Goal: Task Accomplishment & Management: Complete application form

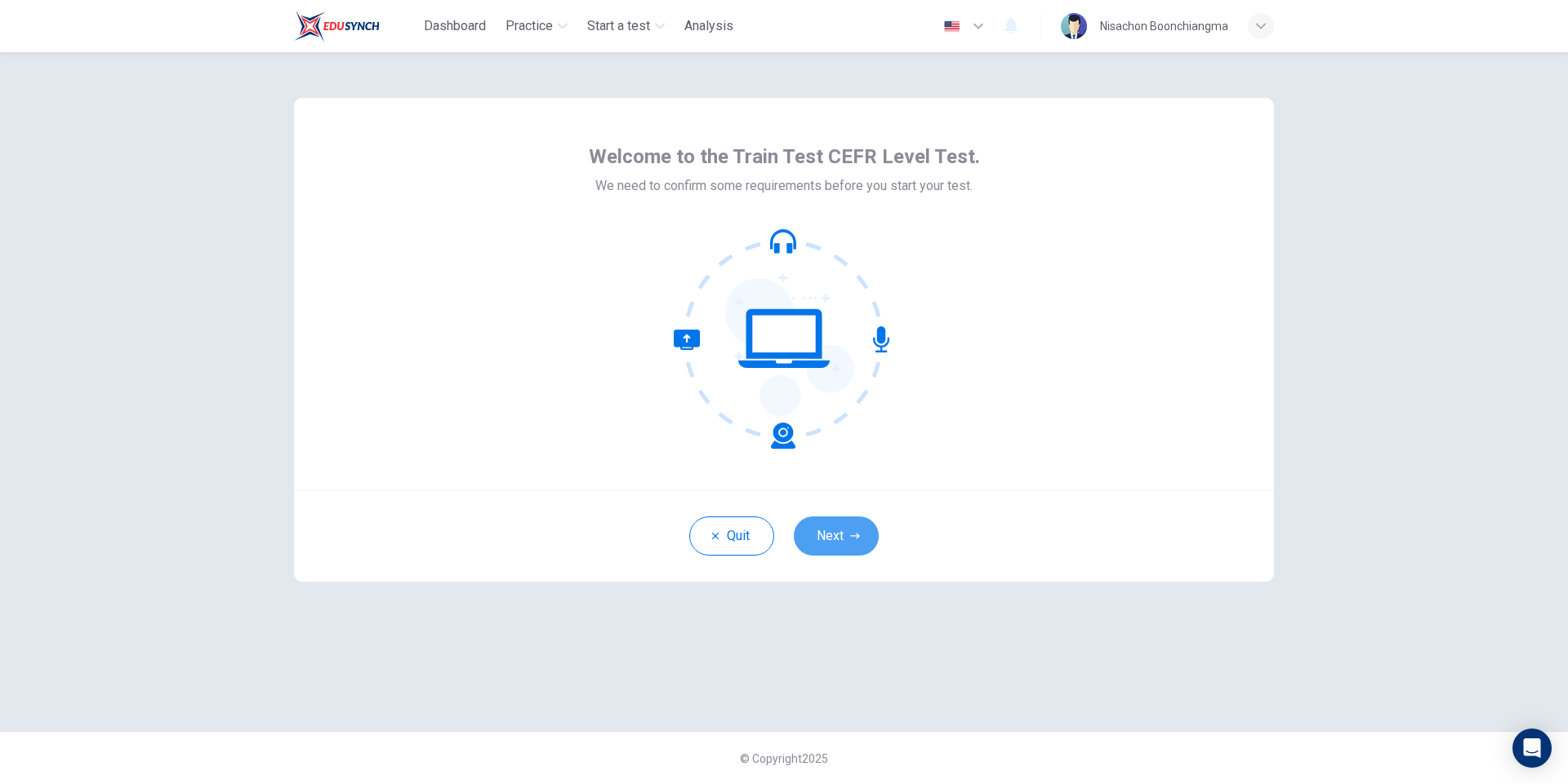
drag, startPoint x: 852, startPoint y: 525, endPoint x: 917, endPoint y: 526, distance: 65.0
click at [851, 524] on button "Next" at bounding box center [836, 536] width 85 height 39
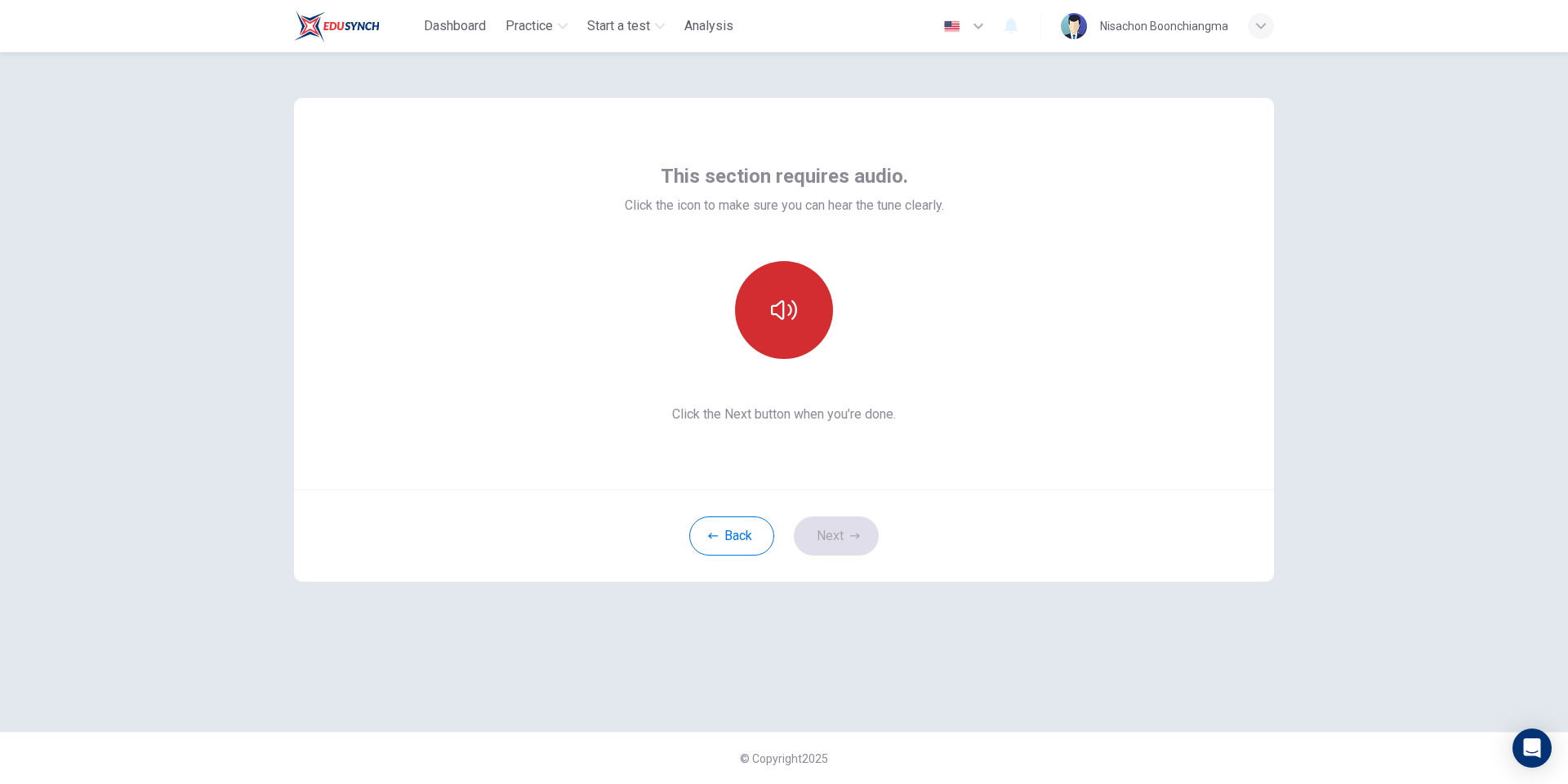
click at [787, 311] on icon "button" at bounding box center [784, 310] width 26 height 26
click at [842, 532] on button "Next" at bounding box center [836, 536] width 85 height 39
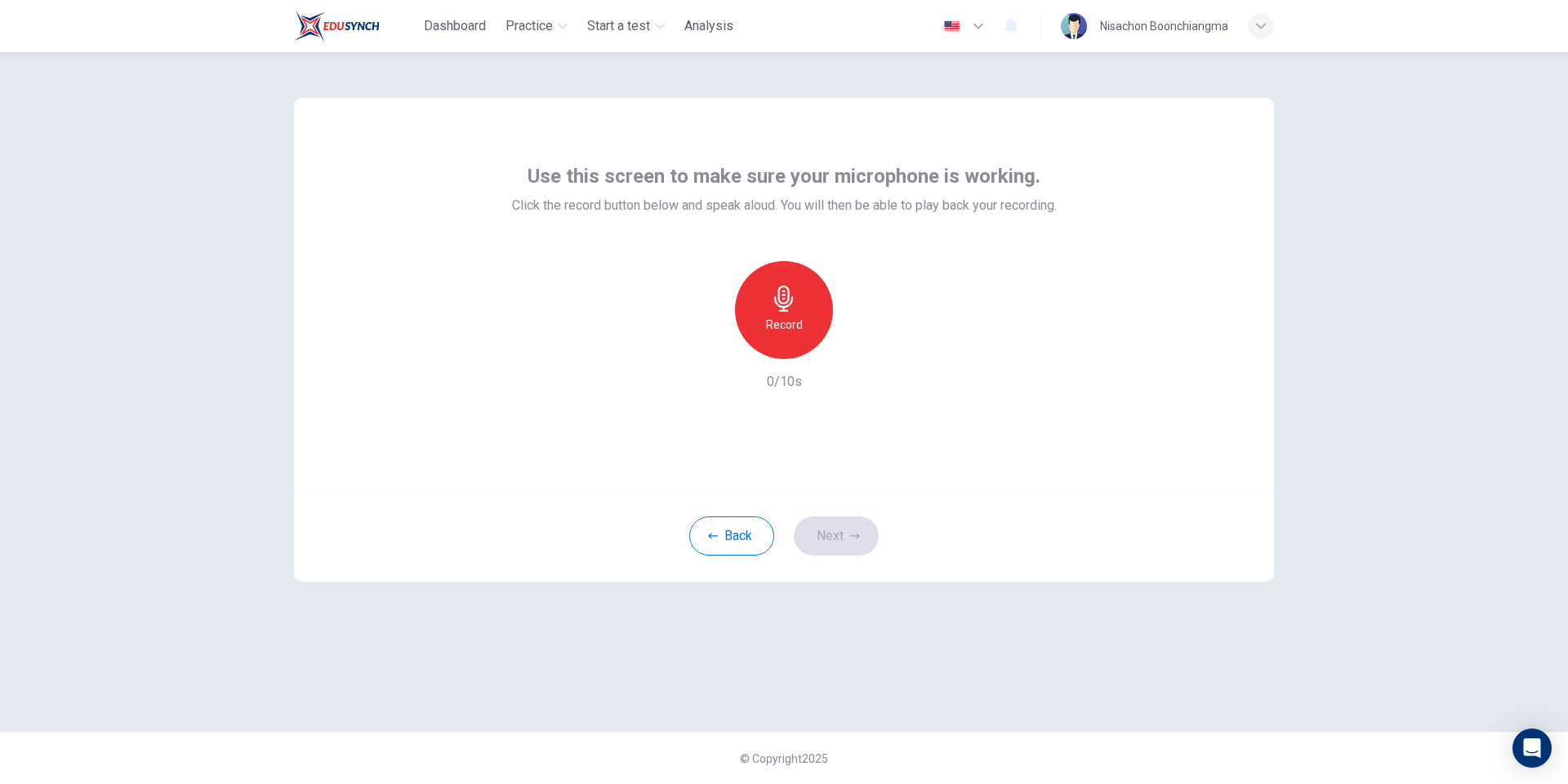
click at [771, 327] on h6 "Record" at bounding box center [784, 324] width 37 height 19
click at [802, 308] on div "Stop" at bounding box center [784, 310] width 98 height 98
click at [857, 346] on icon "button" at bounding box center [860, 346] width 8 height 10
click at [842, 546] on button "Next" at bounding box center [836, 536] width 85 height 39
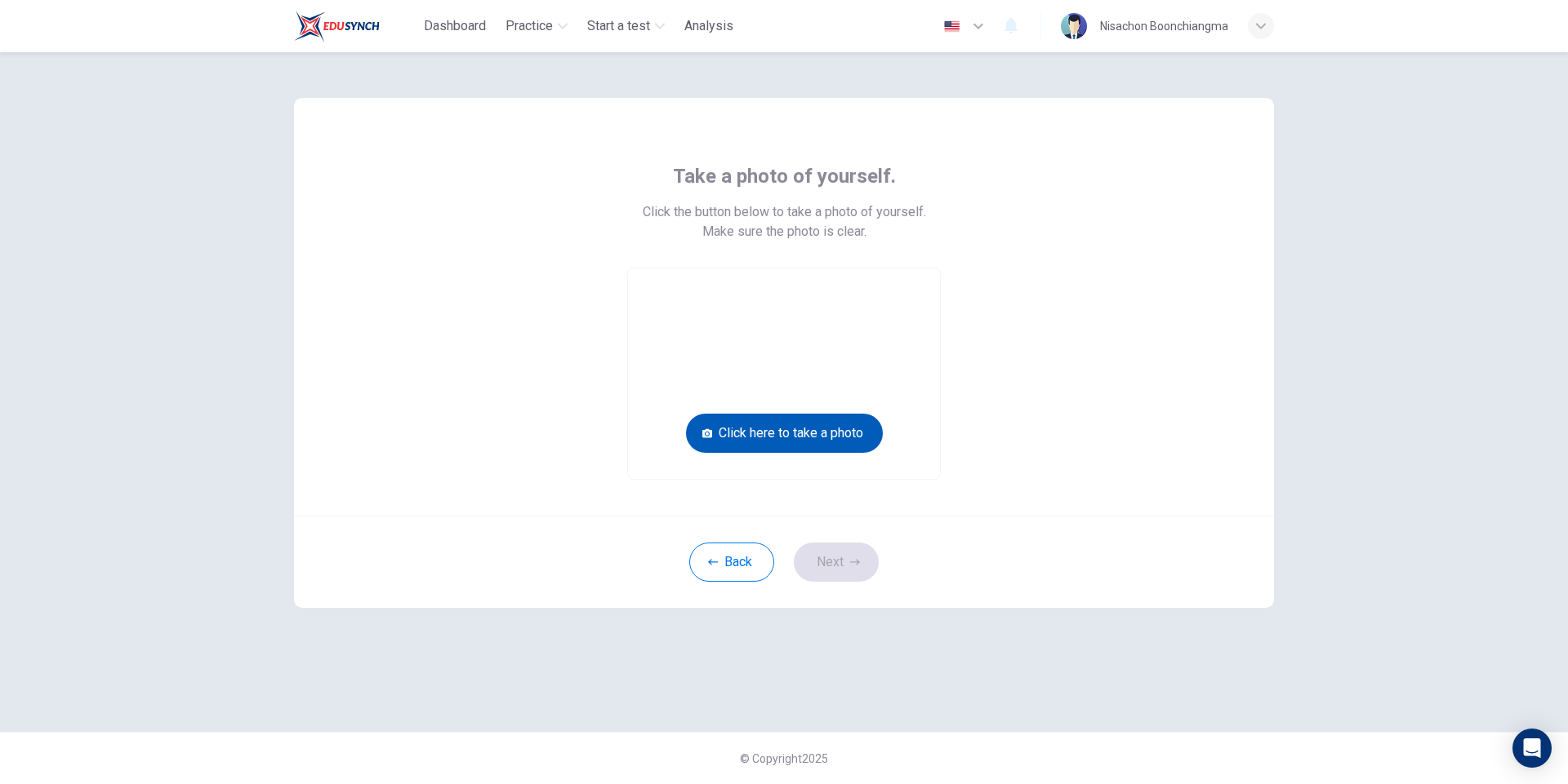
click at [800, 434] on button "Click here to take a photo" at bounding box center [784, 433] width 197 height 39
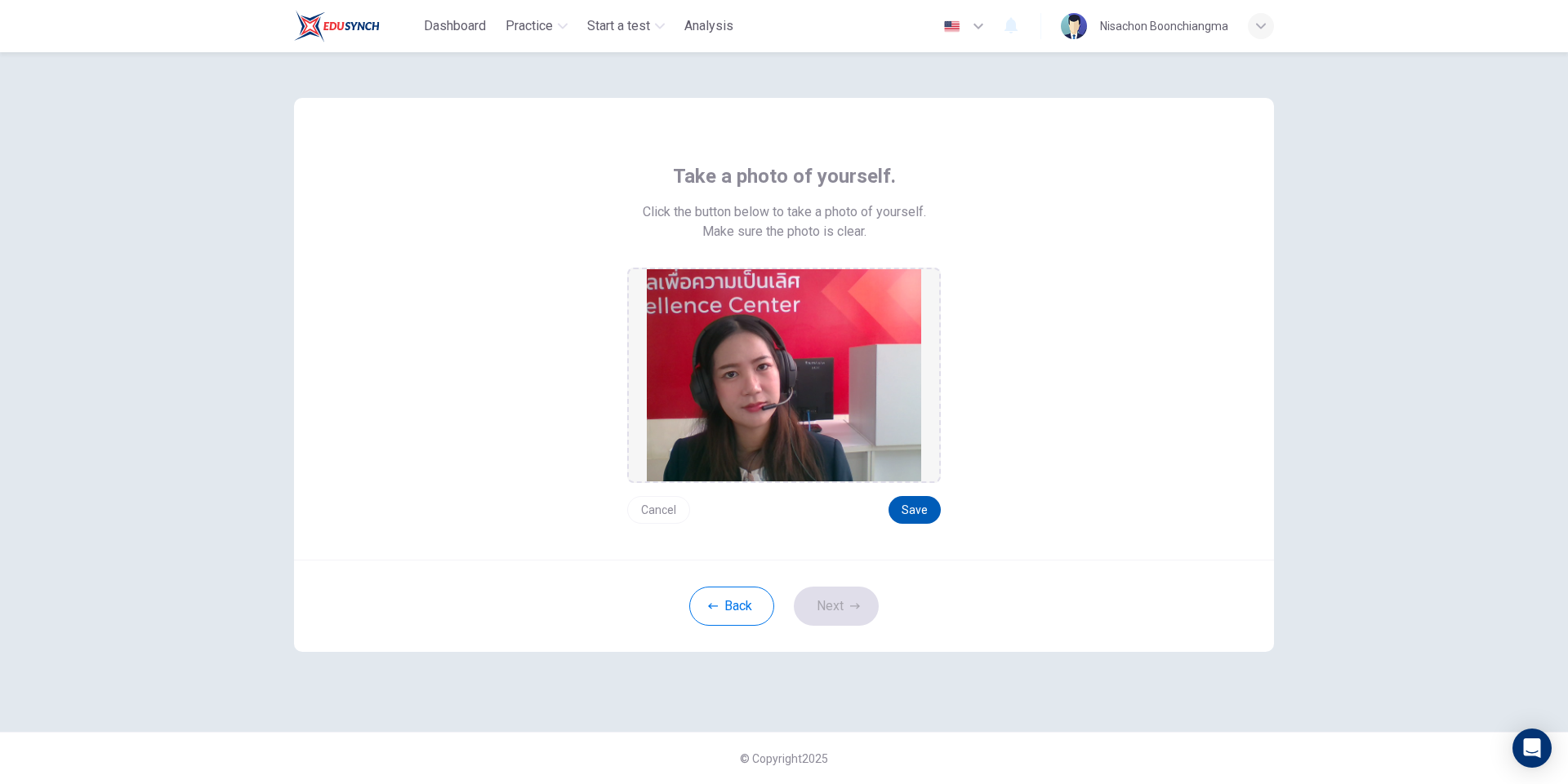
click at [915, 513] on button "Save" at bounding box center [915, 510] width 52 height 28
click at [834, 598] on button "Next" at bounding box center [836, 606] width 85 height 39
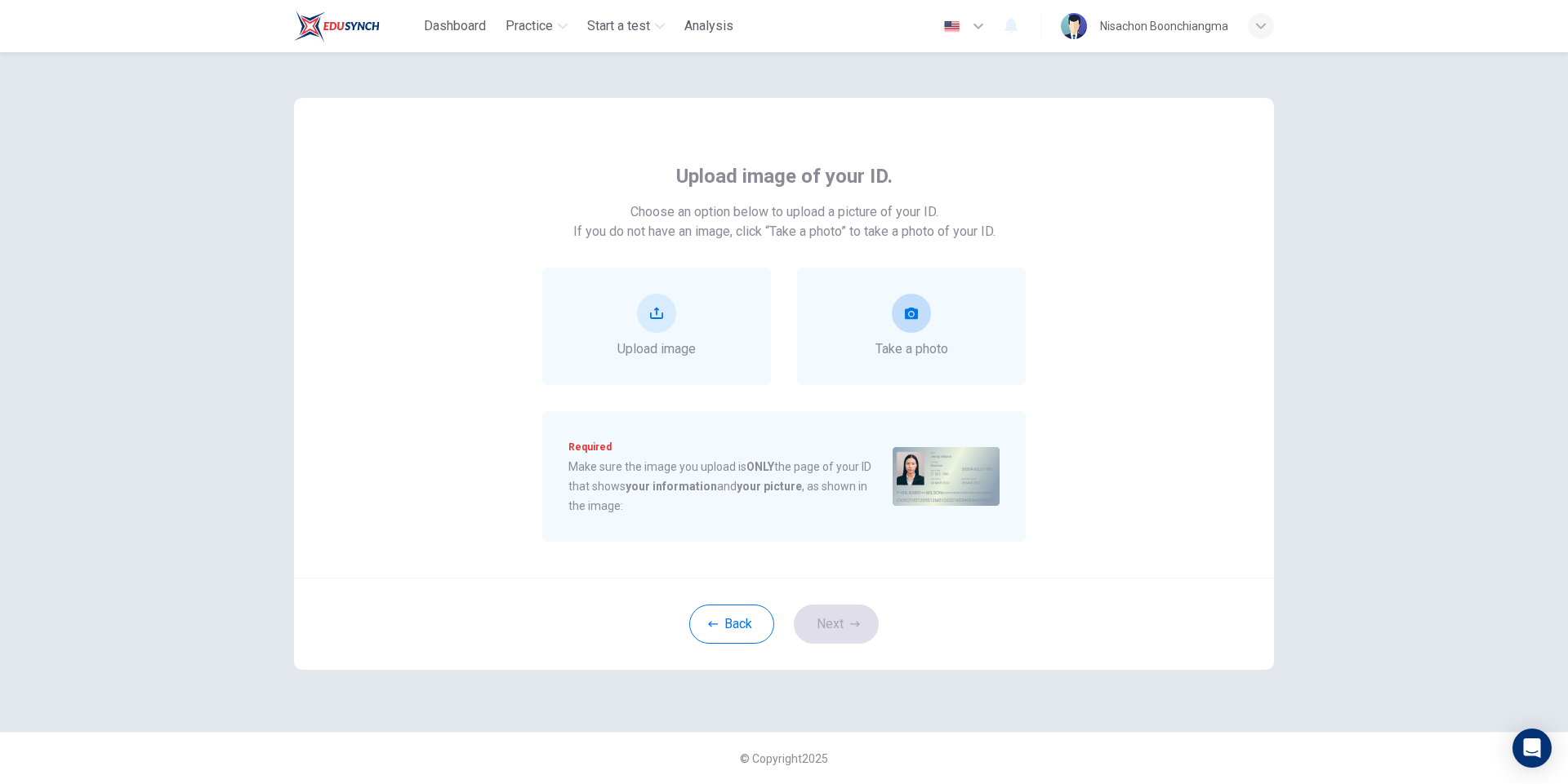
click at [941, 326] on div "Take a photo" at bounding box center [911, 327] width 73 height 65
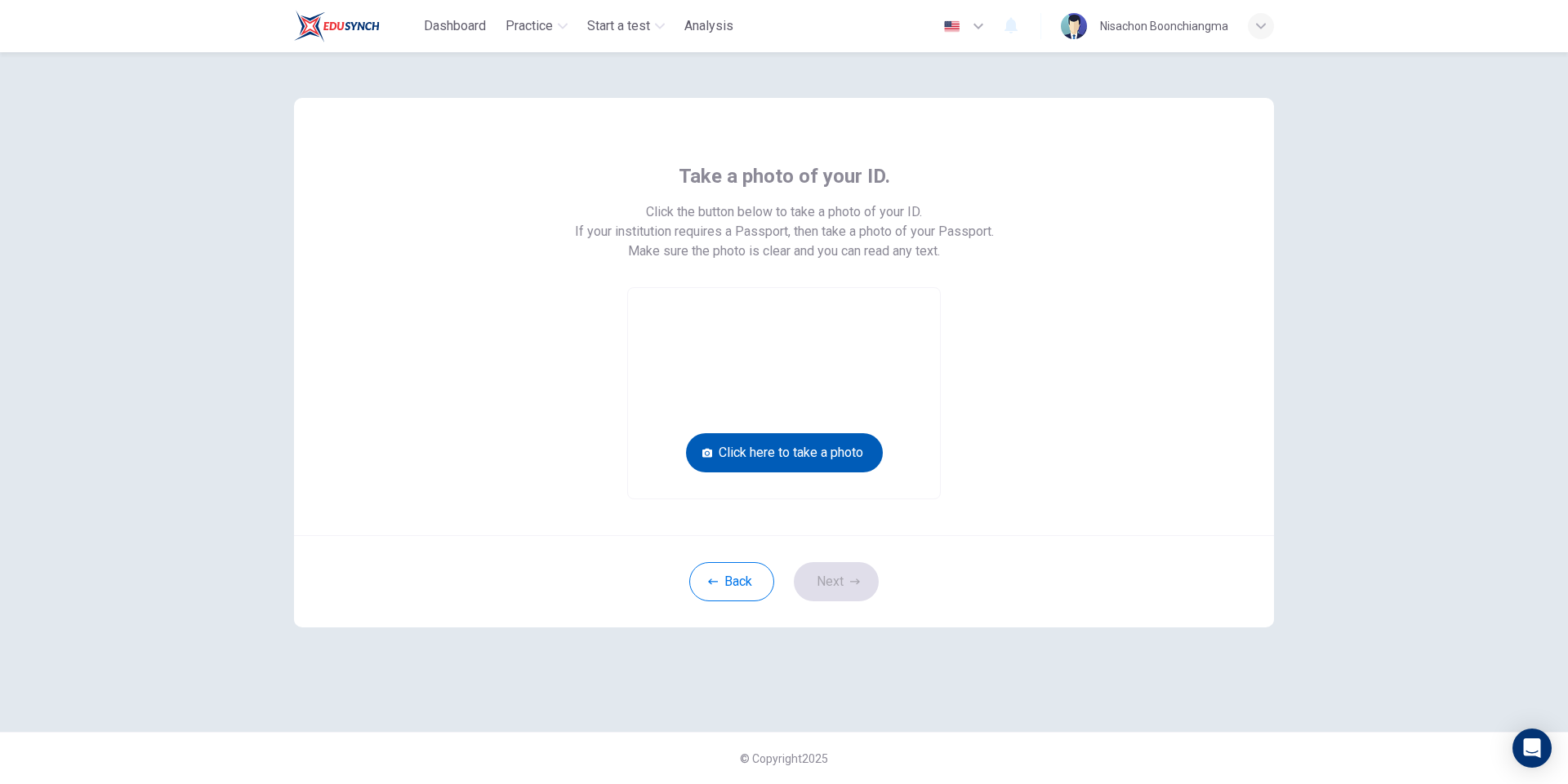
click at [805, 452] on button "Click here to take a photo" at bounding box center [784, 452] width 197 height 39
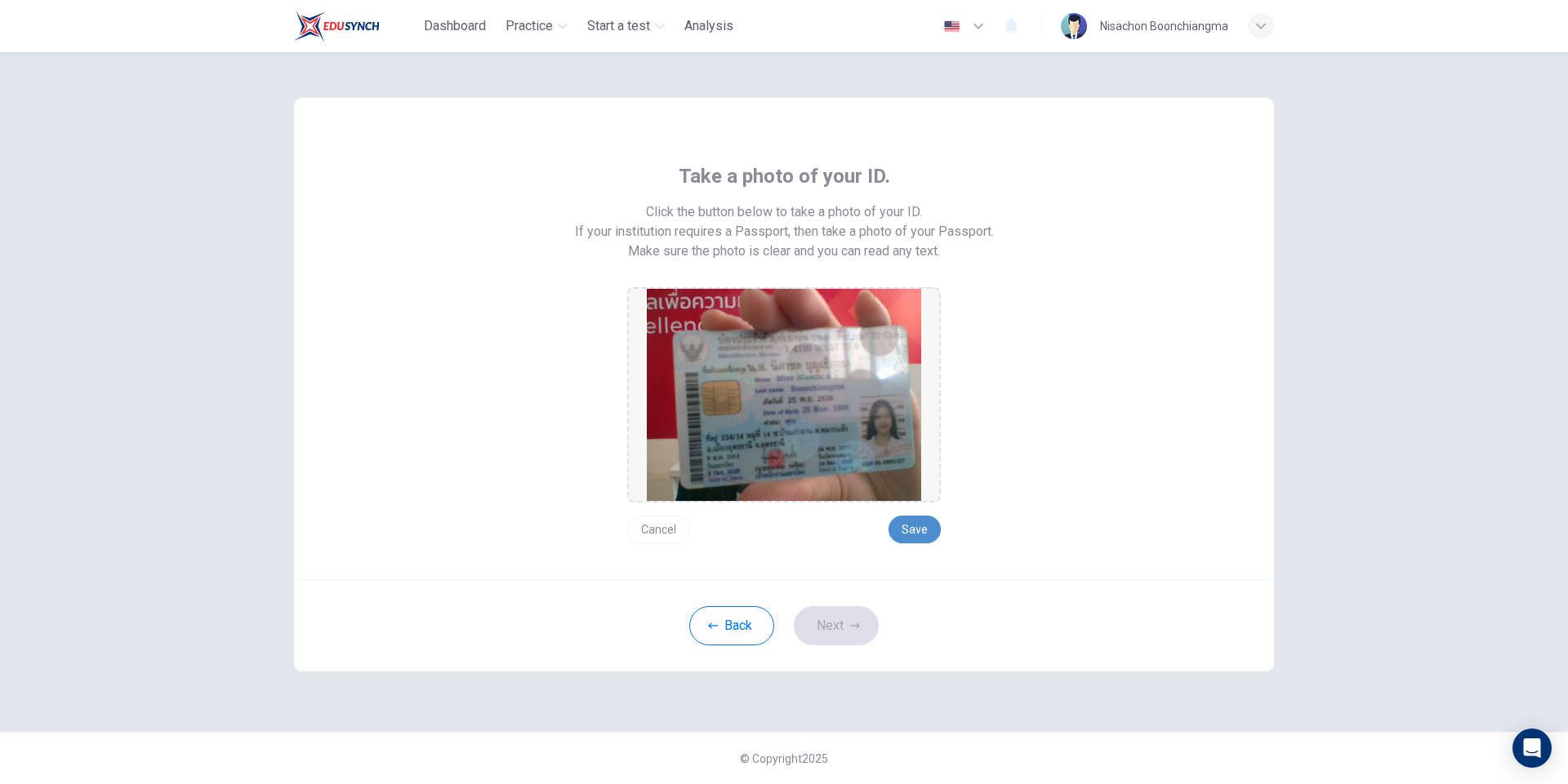
click at [923, 524] on button "Save" at bounding box center [915, 529] width 52 height 28
click at [842, 615] on button "Next" at bounding box center [836, 625] width 85 height 39
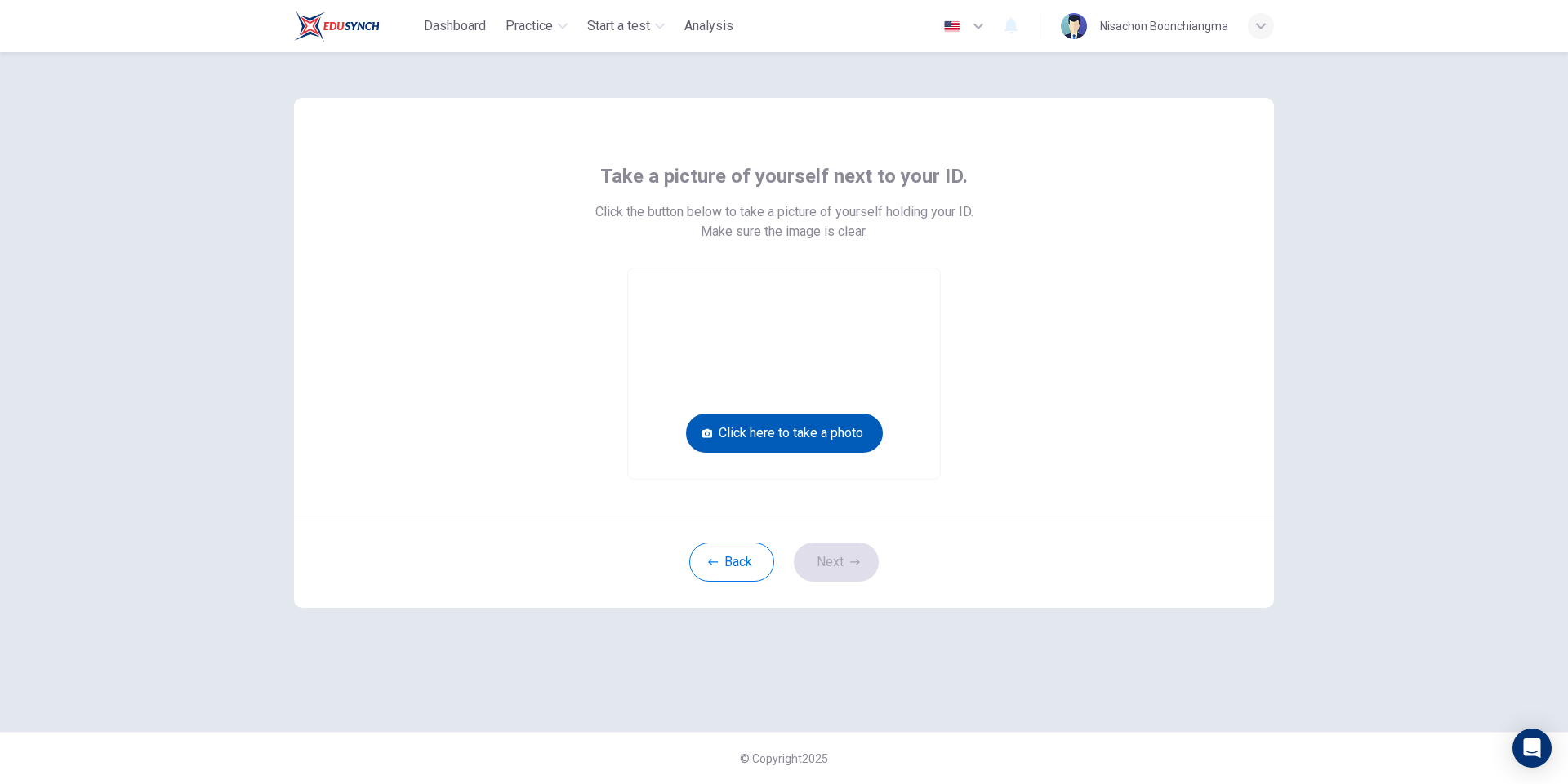
click at [758, 438] on button "Click here to take a photo" at bounding box center [784, 433] width 197 height 39
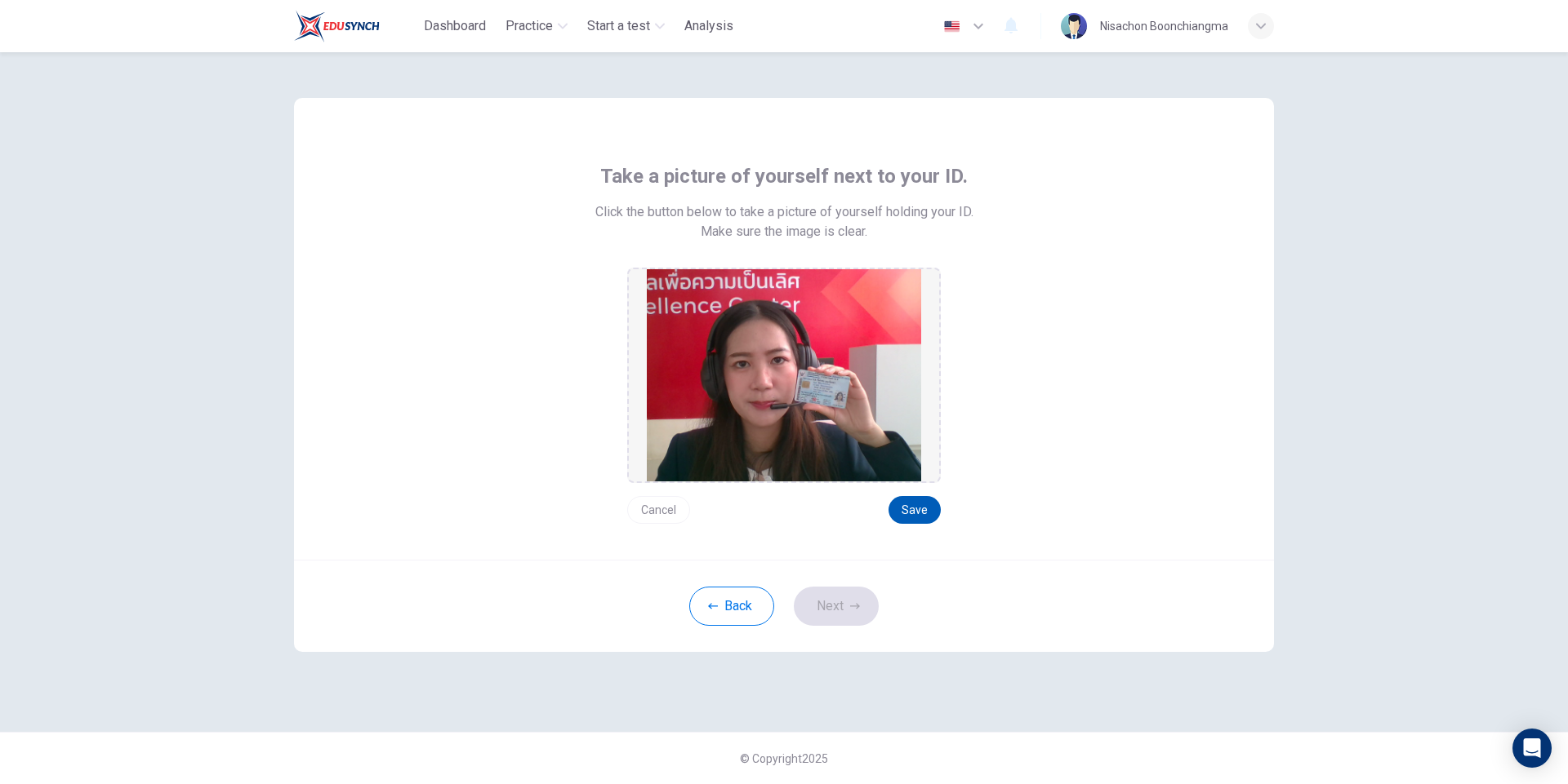
click at [899, 500] on button "Save" at bounding box center [915, 510] width 52 height 28
click at [835, 617] on button "Next" at bounding box center [836, 606] width 85 height 39
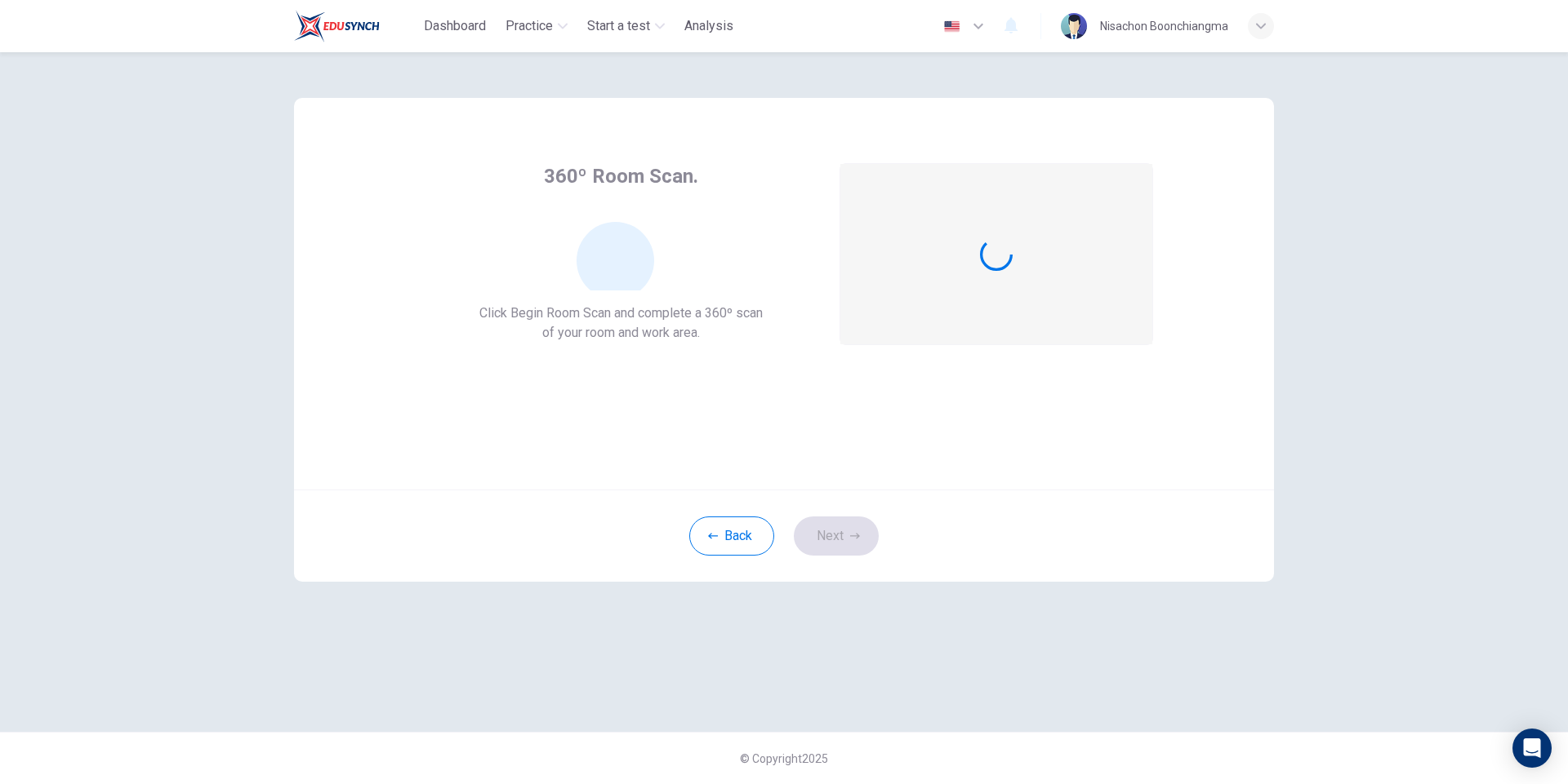
click at [834, 593] on div "360º Room Scan. Click Begin Room Scan and complete a 360º scan of your room and…" at bounding box center [784, 392] width 1032 height 680
click at [975, 321] on button "Begin Room Scan" at bounding box center [995, 315] width 144 height 33
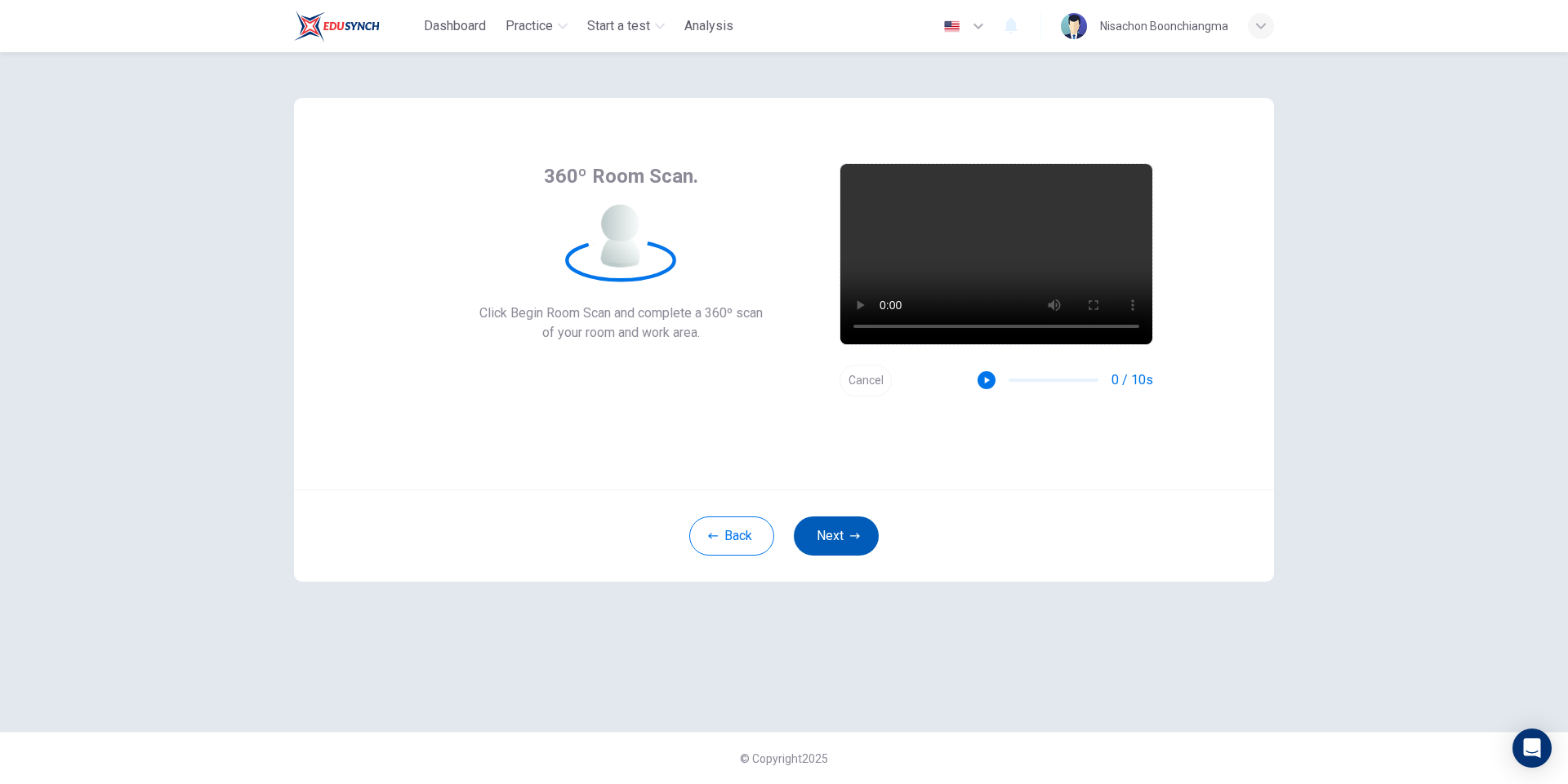
click at [828, 536] on button "Next" at bounding box center [836, 536] width 85 height 39
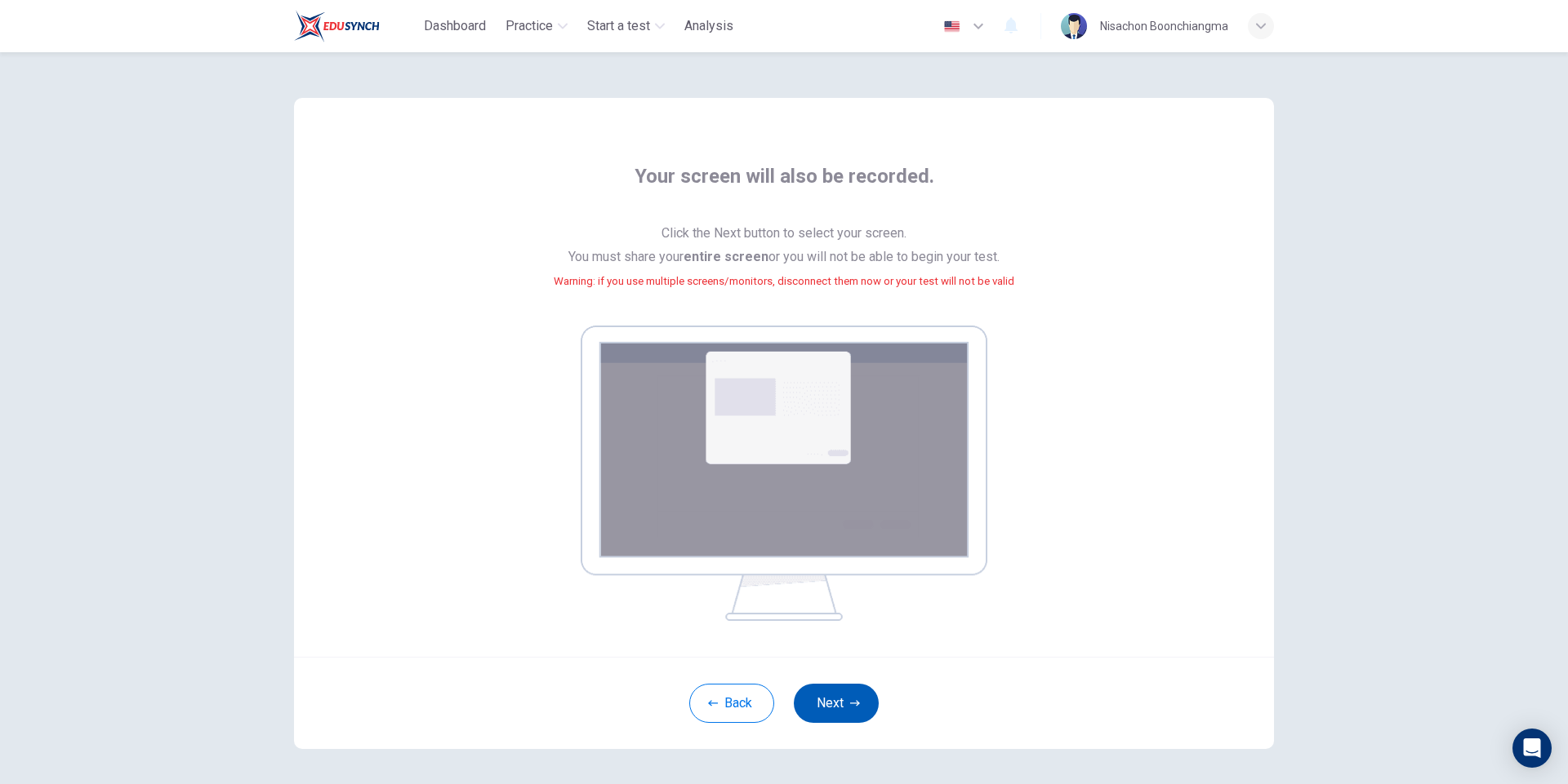
click at [836, 705] on button "Next" at bounding box center [836, 703] width 85 height 39
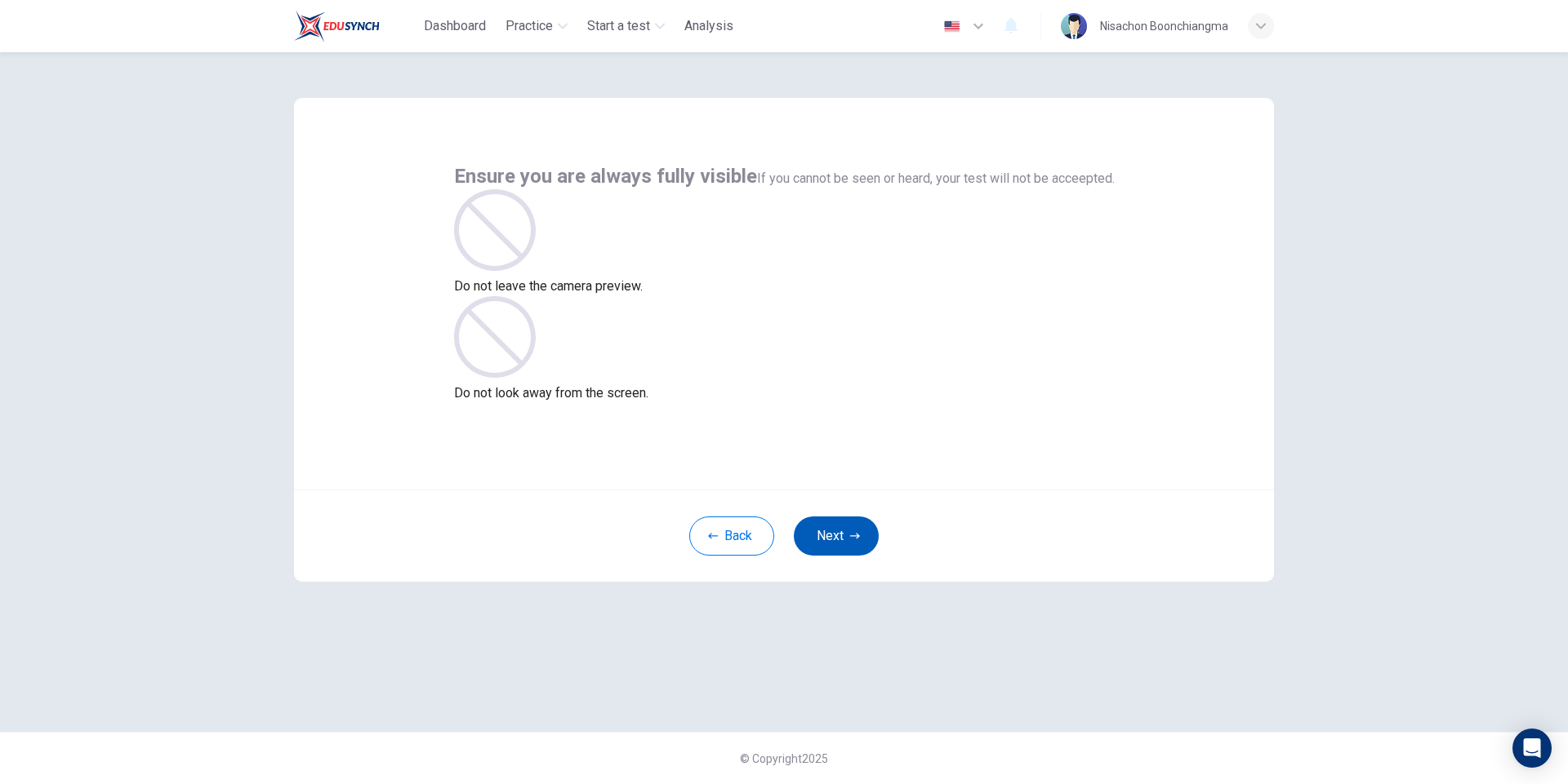
click at [836, 532] on button "Next" at bounding box center [836, 536] width 85 height 39
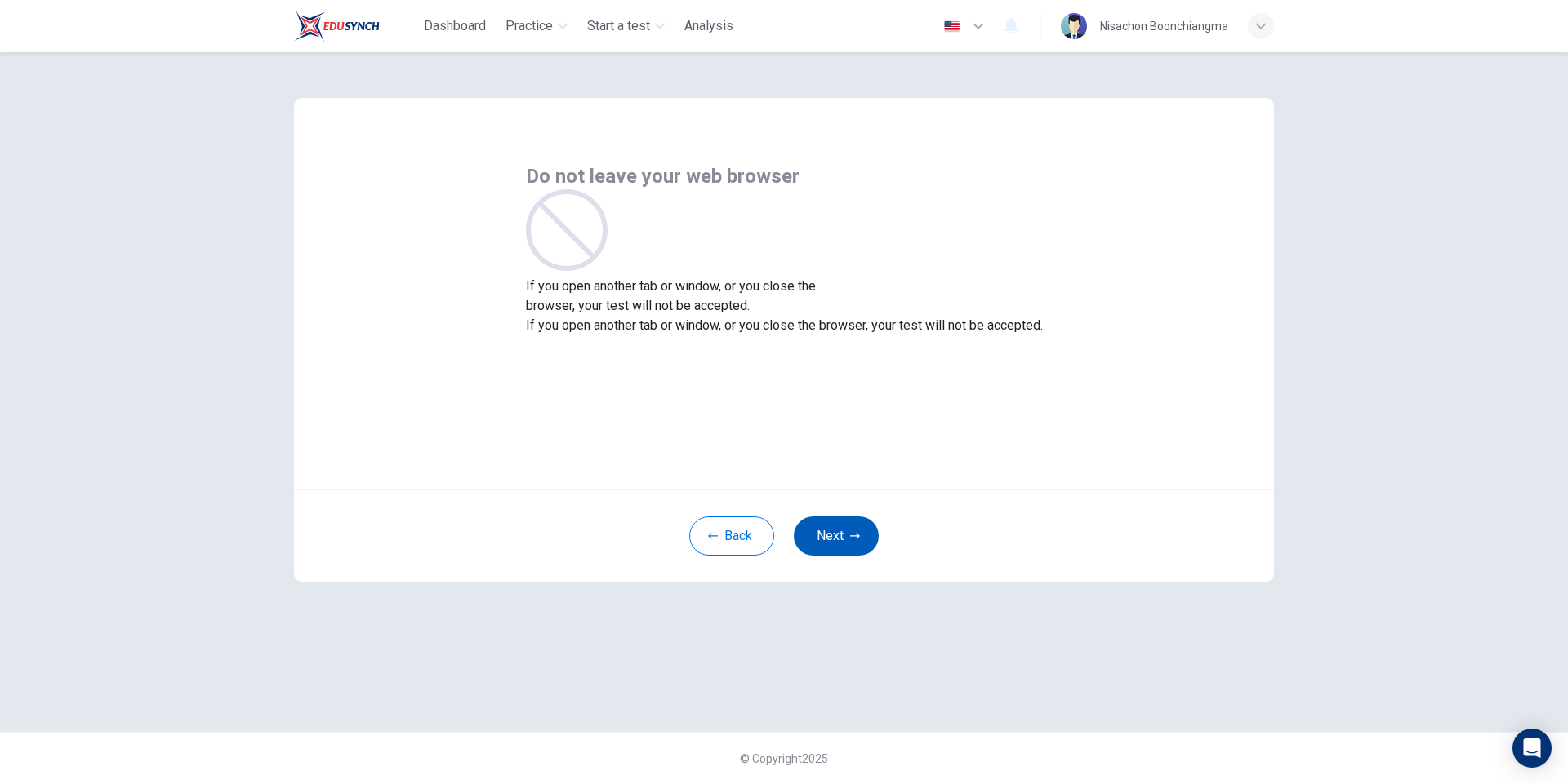
click at [847, 541] on button "Next" at bounding box center [836, 536] width 85 height 39
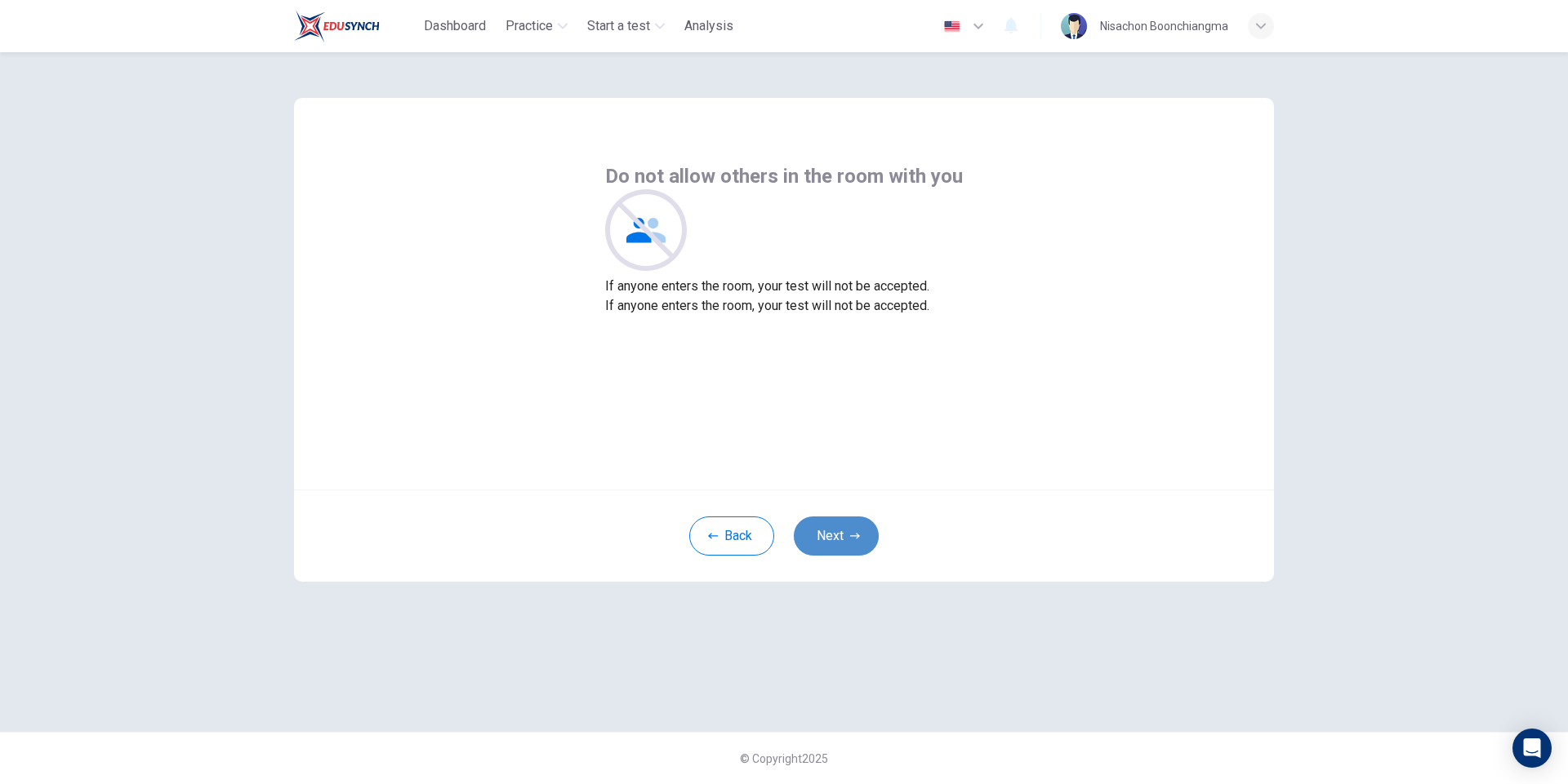
click at [847, 538] on button "Next" at bounding box center [836, 536] width 85 height 39
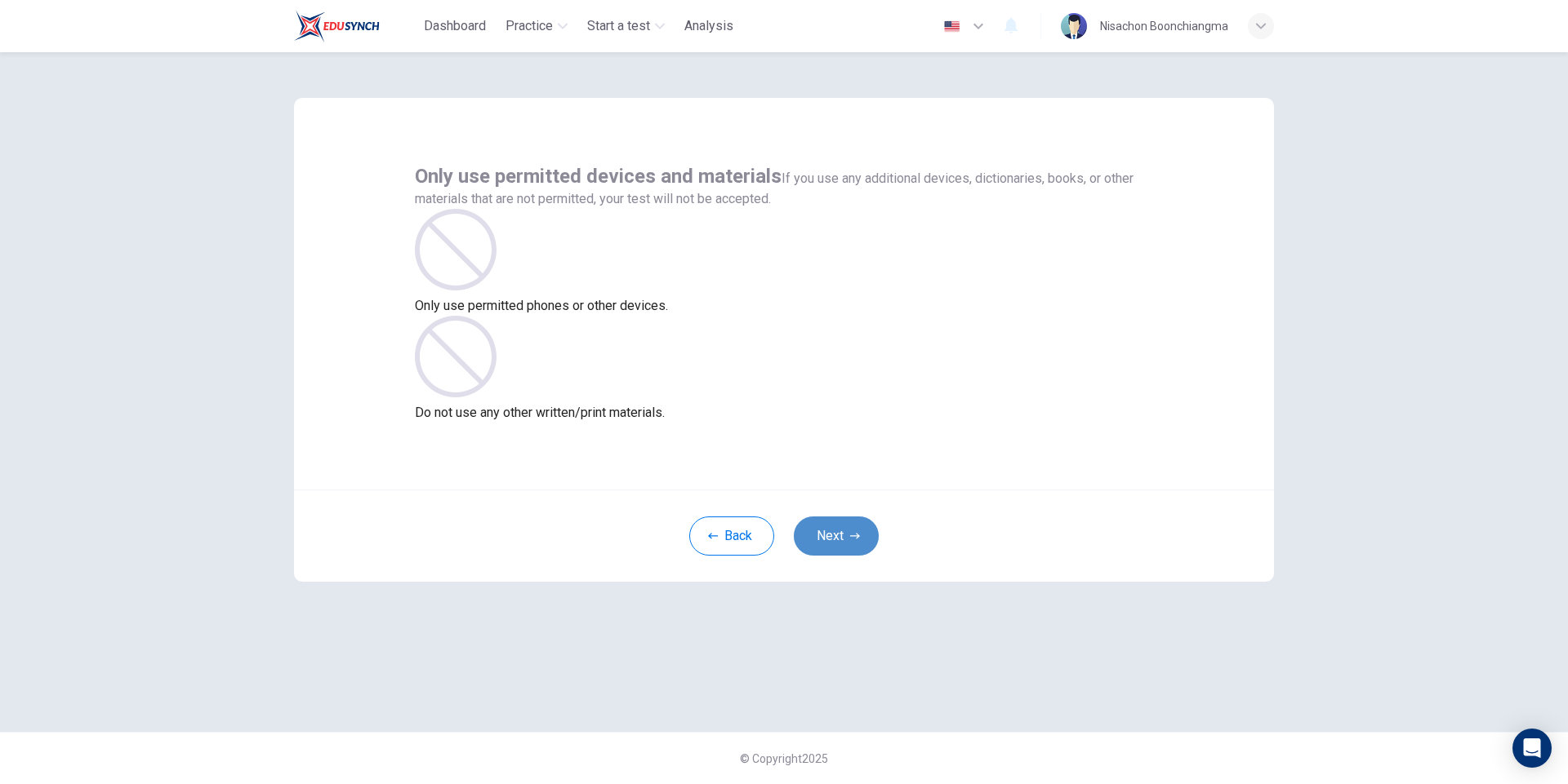
click at [847, 533] on button "Next" at bounding box center [836, 536] width 85 height 39
click at [848, 531] on button "Next" at bounding box center [836, 536] width 85 height 39
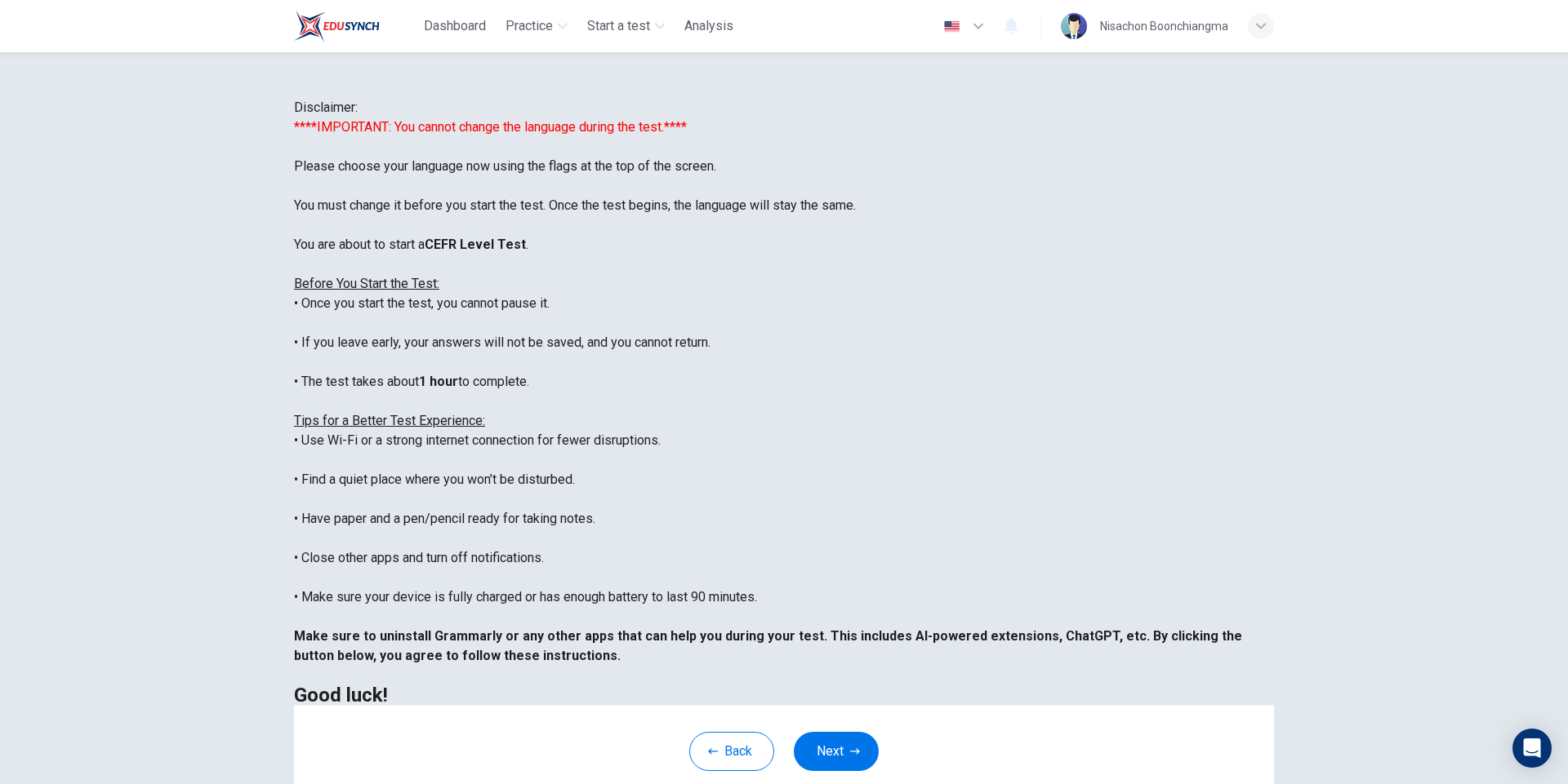
scroll to position [156, 0]
click at [822, 760] on button "Next" at bounding box center [836, 751] width 85 height 39
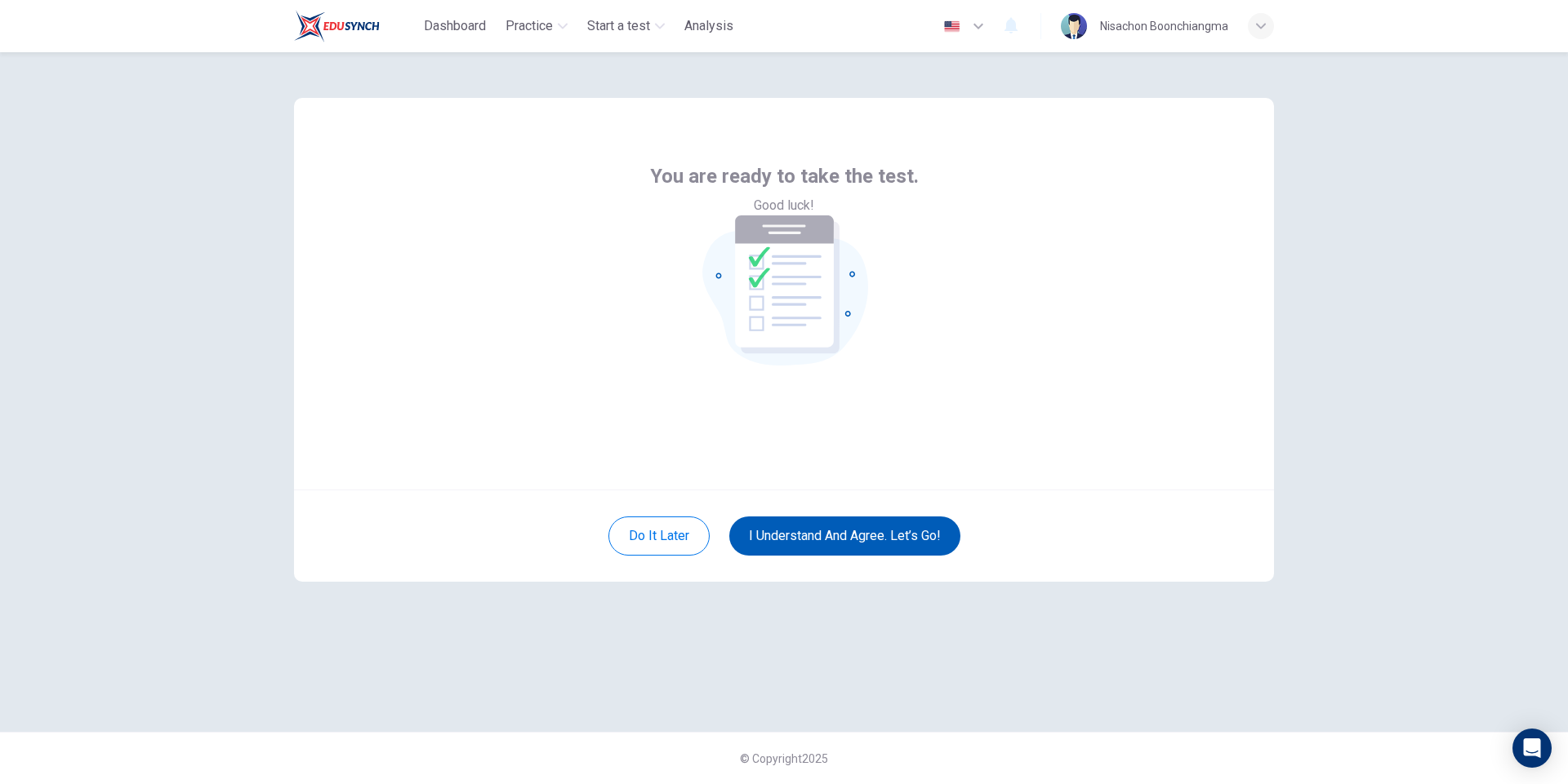
click at [856, 549] on button "I understand and agree. Let’s go!" at bounding box center [844, 536] width 231 height 39
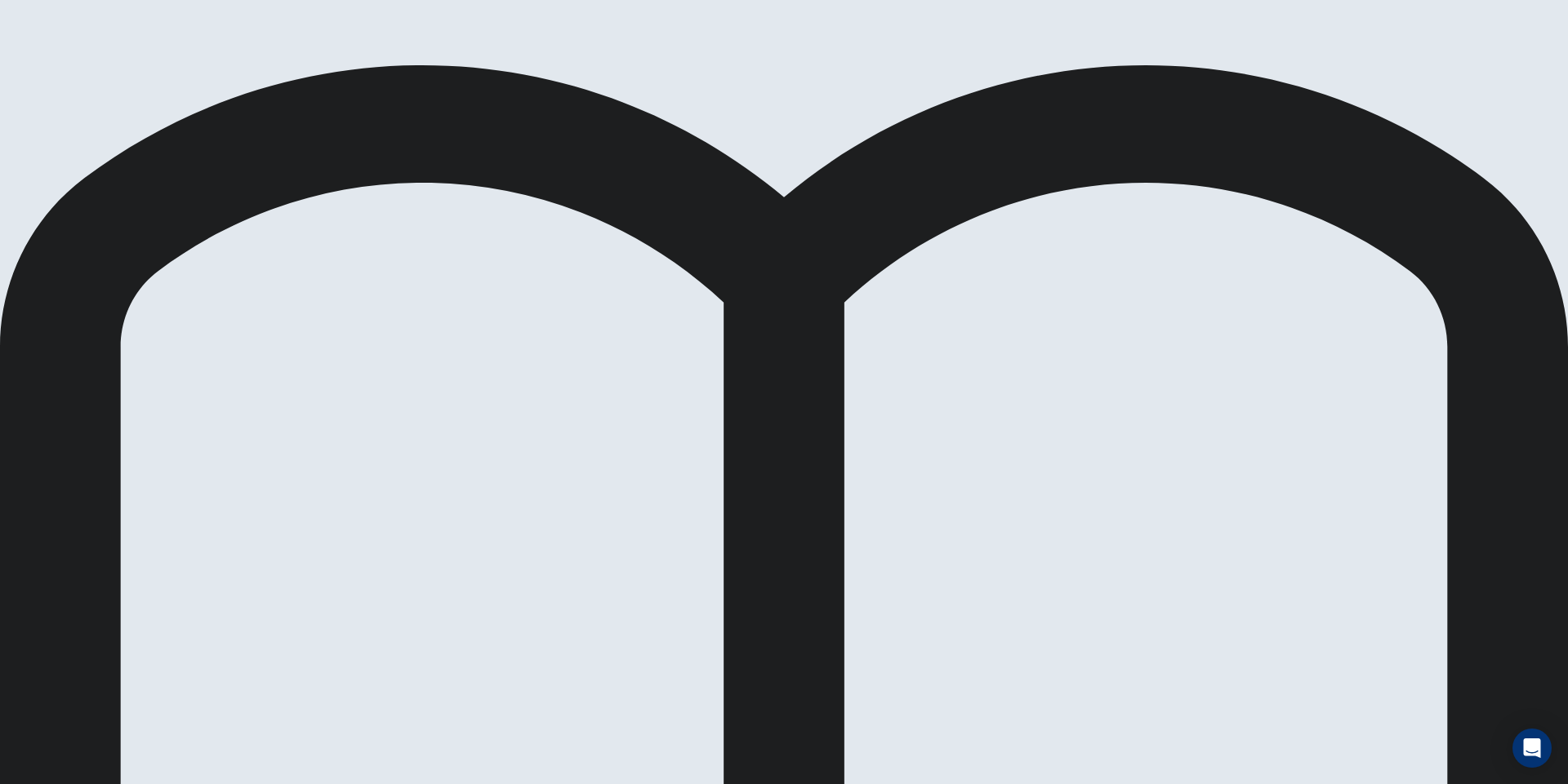
scroll to position [424, 0]
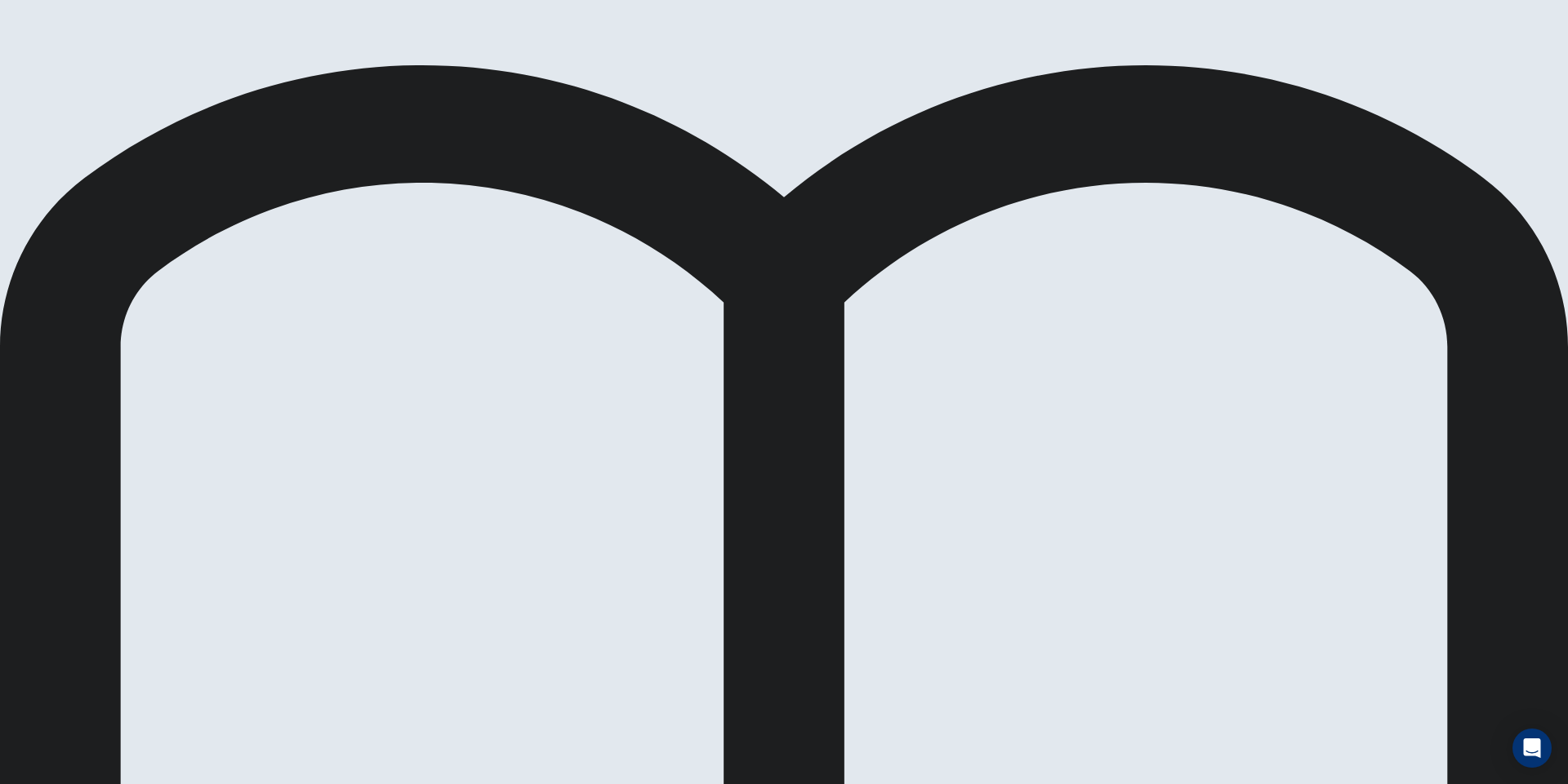
scroll to position [163, 0]
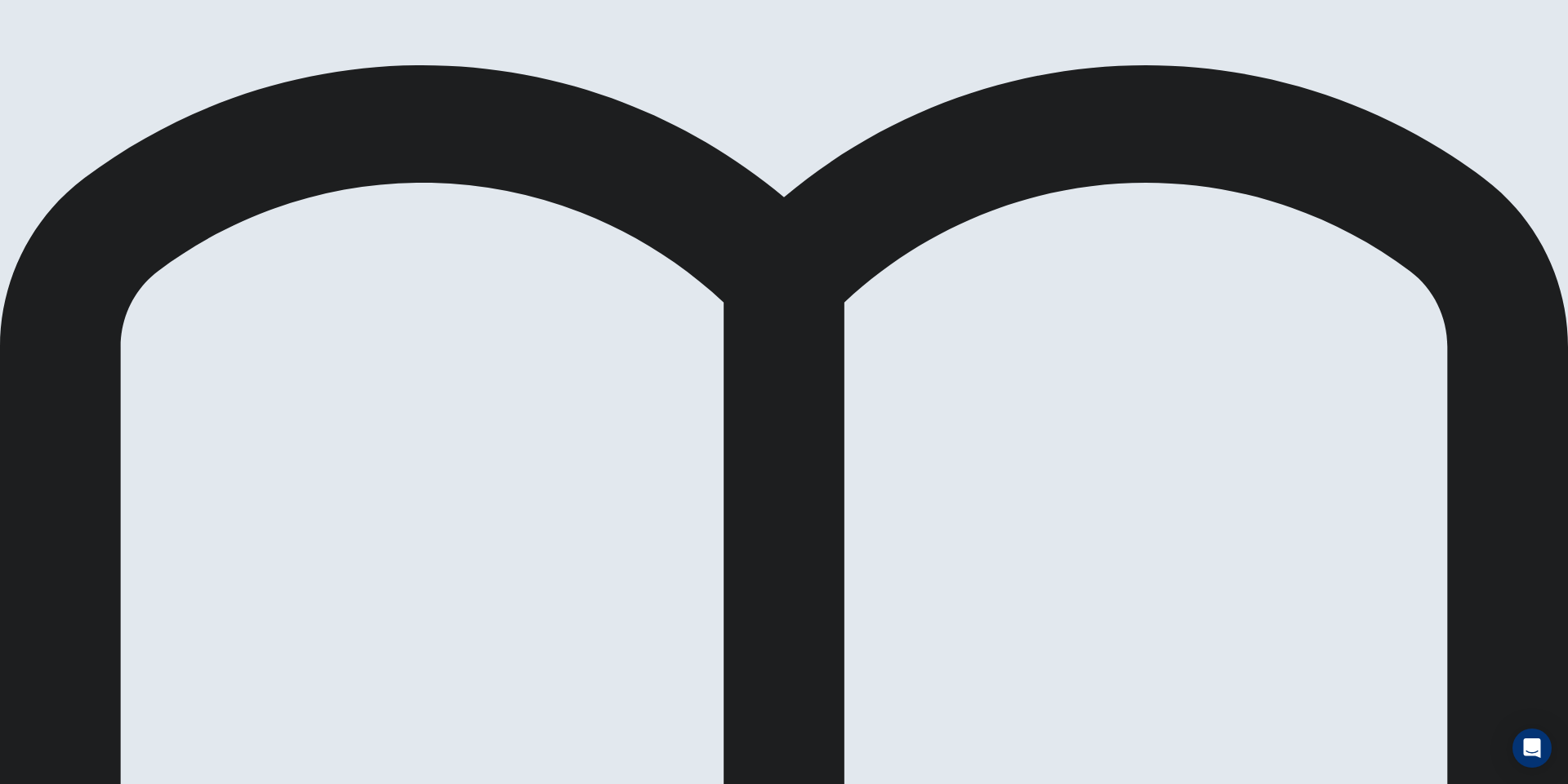
scroll to position [0, 0]
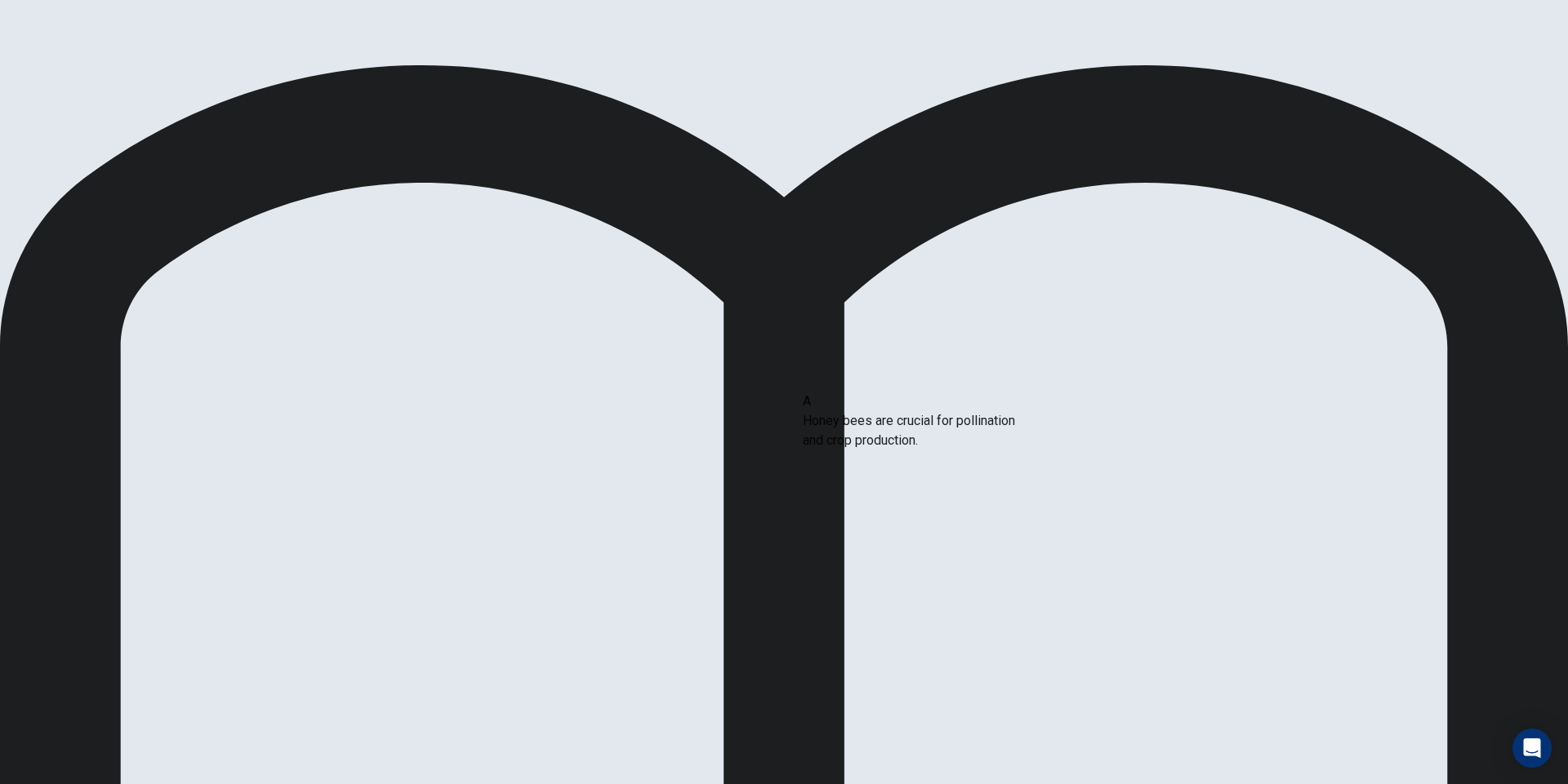
drag, startPoint x: 381, startPoint y: 406, endPoint x: 863, endPoint y: 430, distance: 482.6
drag, startPoint x: 628, startPoint y: 461, endPoint x: 501, endPoint y: 468, distance: 127.2
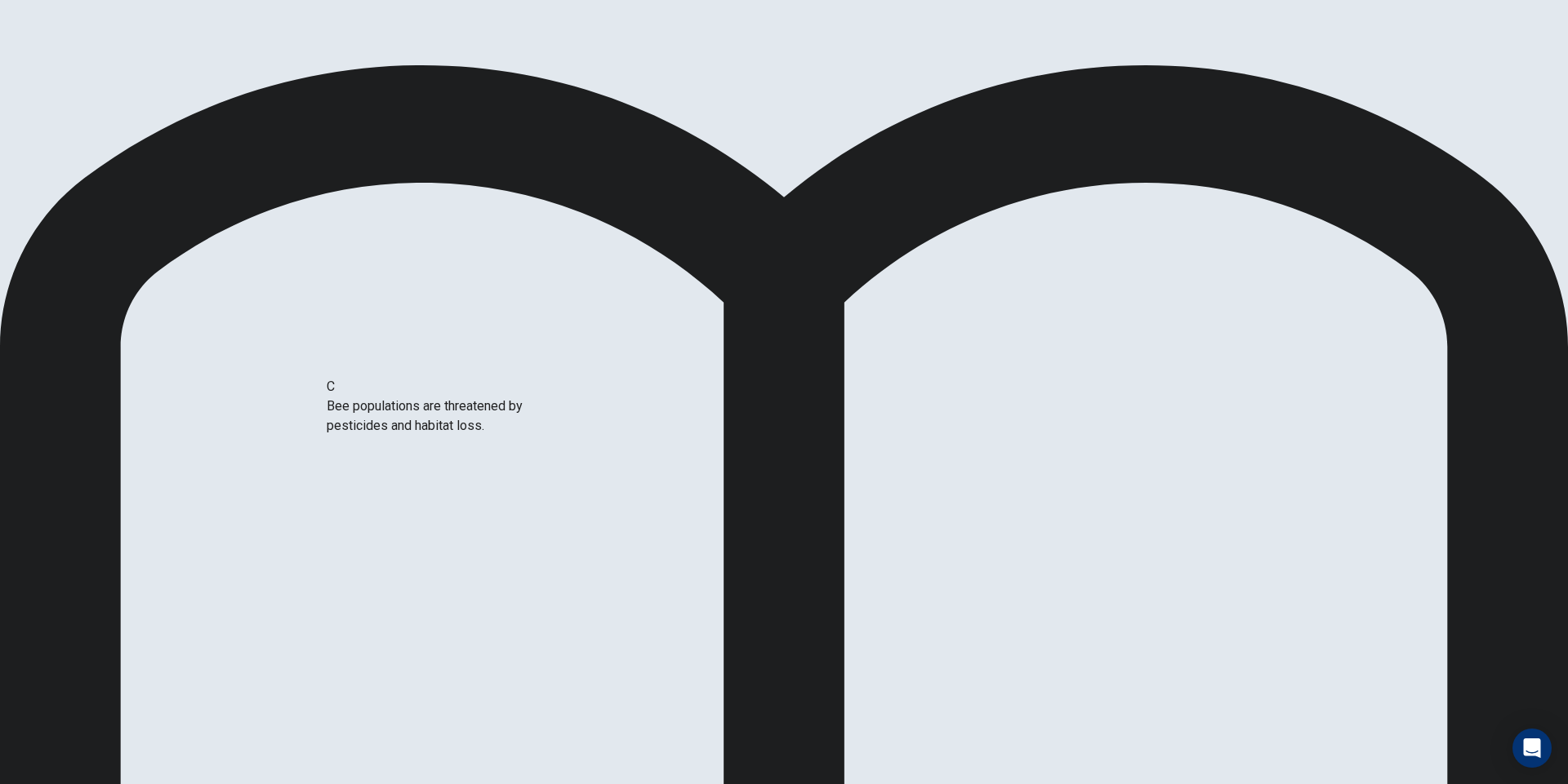
drag, startPoint x: 411, startPoint y: 480, endPoint x: 765, endPoint y: 489, distance: 354.1
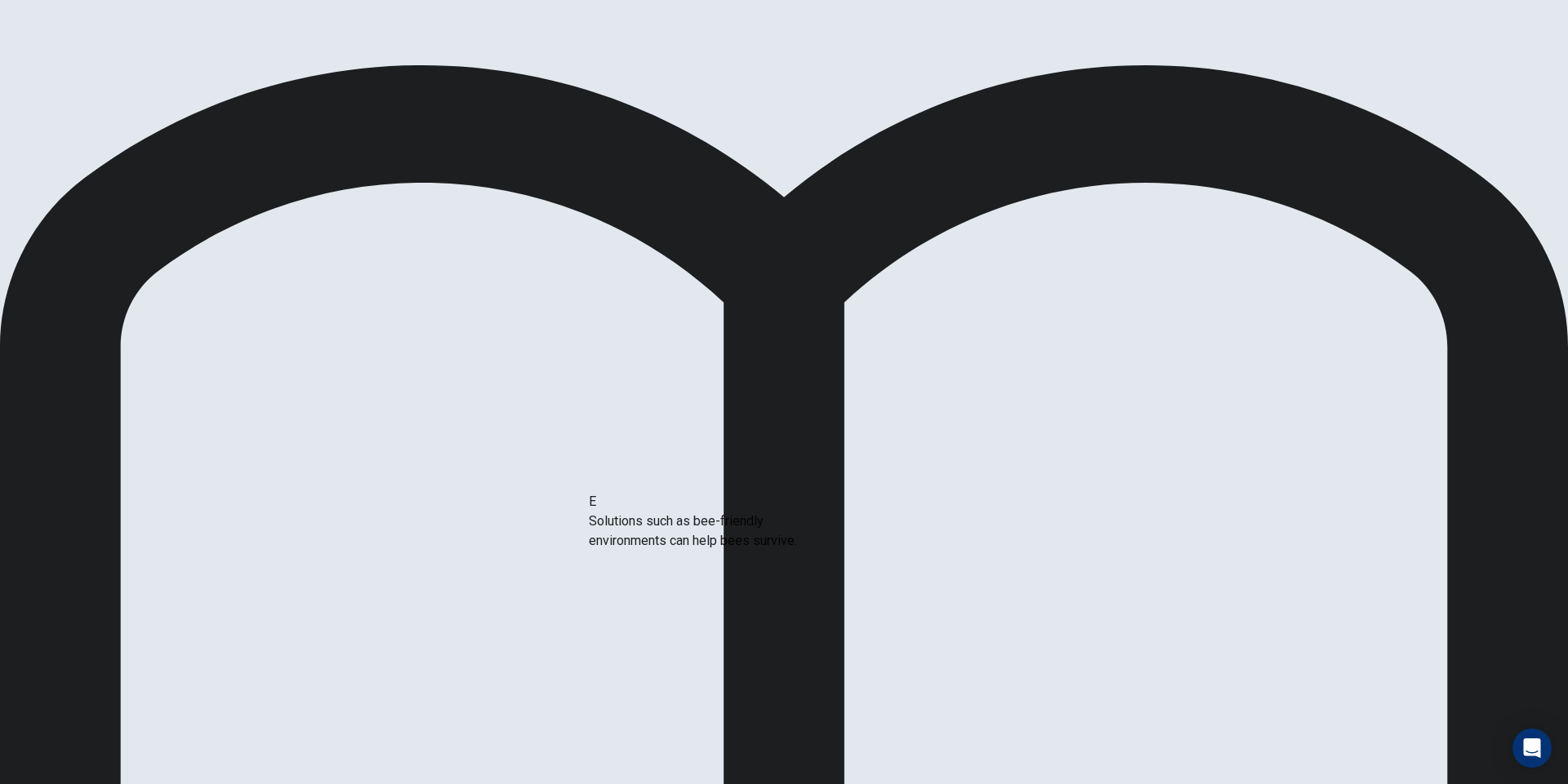
drag, startPoint x: 448, startPoint y: 499, endPoint x: 739, endPoint y: 539, distance: 293.7
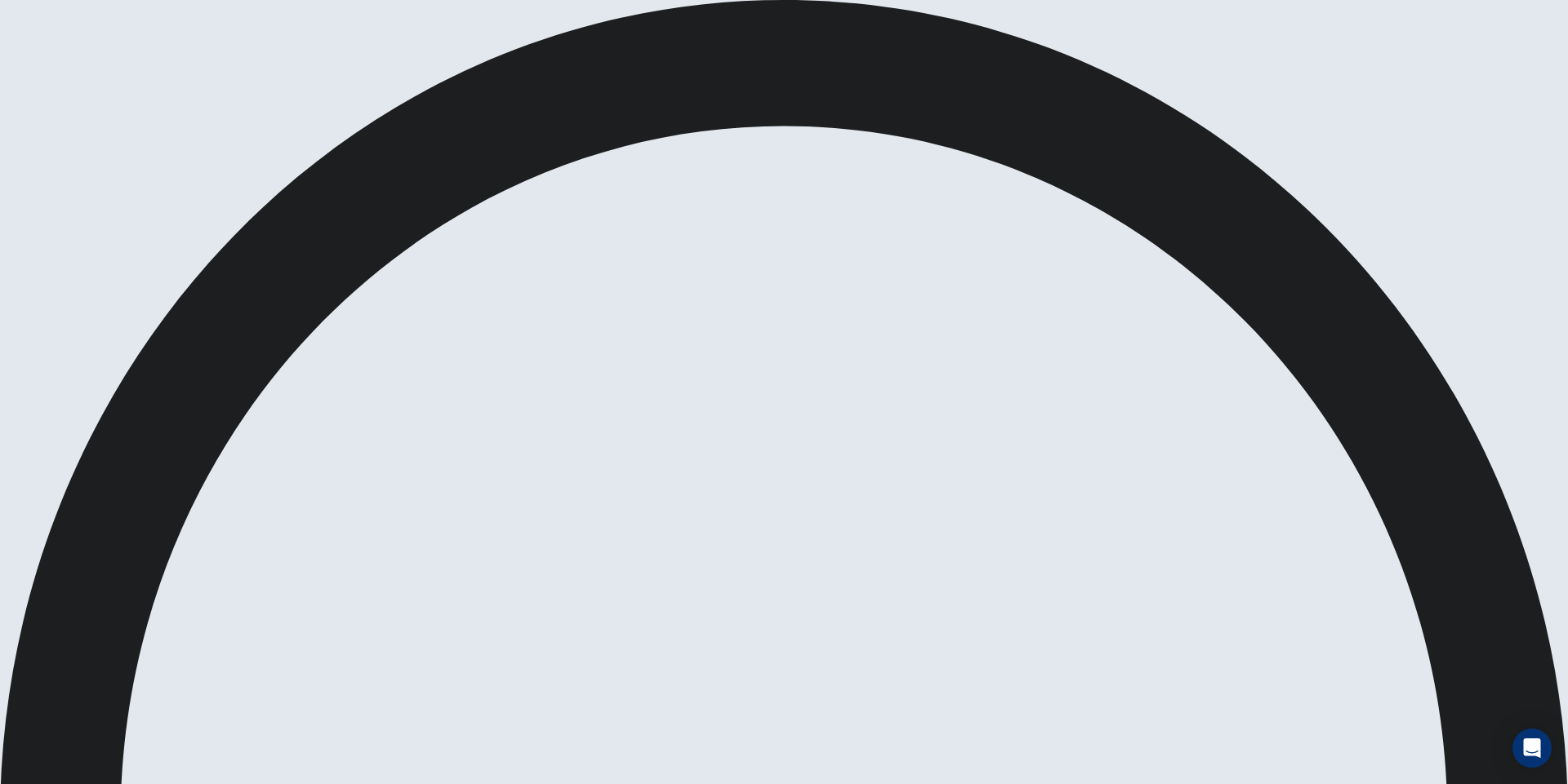
drag, startPoint x: 980, startPoint y: 29, endPoint x: 1022, endPoint y: 27, distance: 42.0
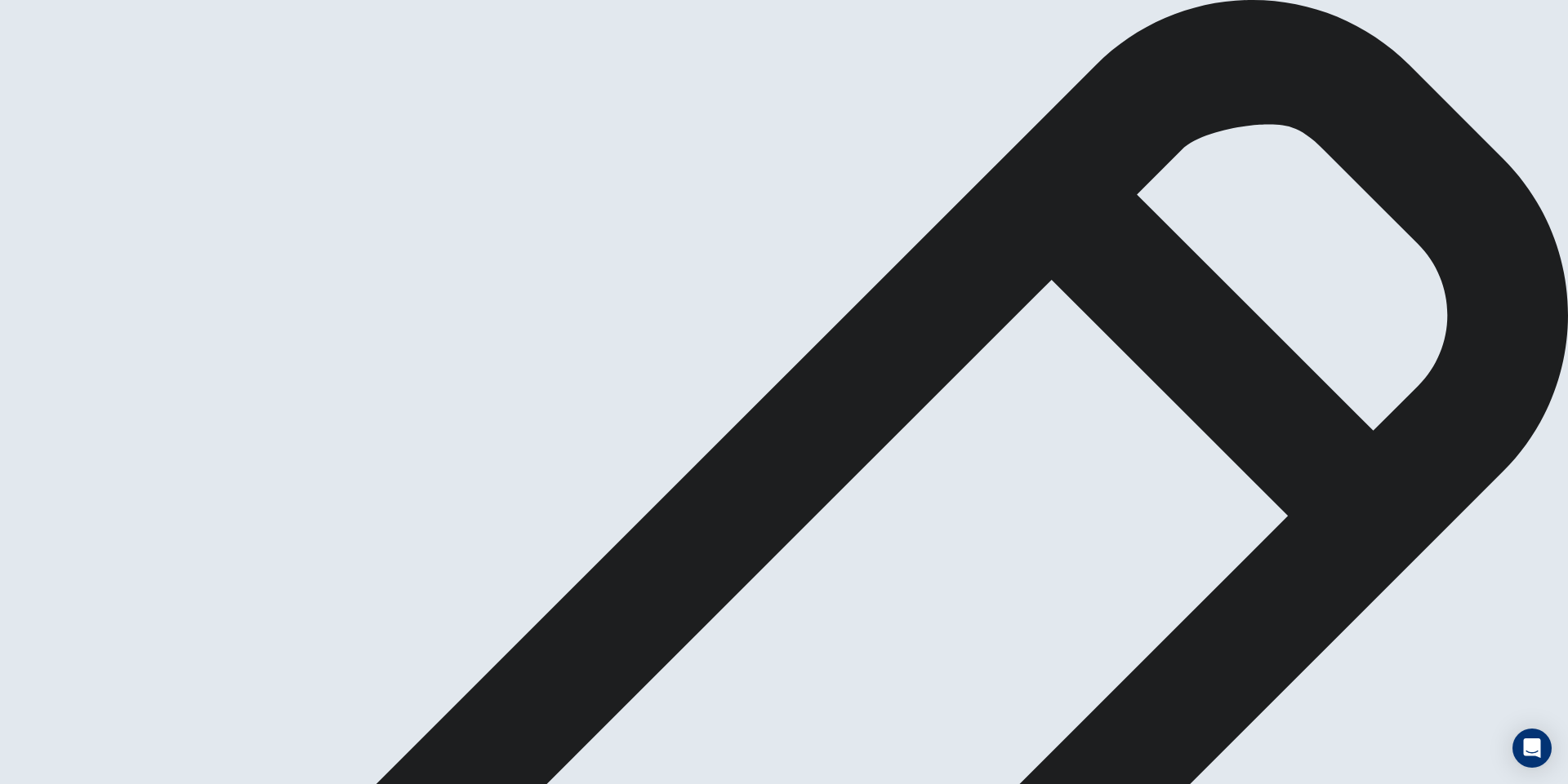
drag, startPoint x: 868, startPoint y: 207, endPoint x: 302, endPoint y: 186, distance: 566.4
type textarea "*"
drag, startPoint x: 1034, startPoint y: 165, endPoint x: 1109, endPoint y: 161, distance: 75.1
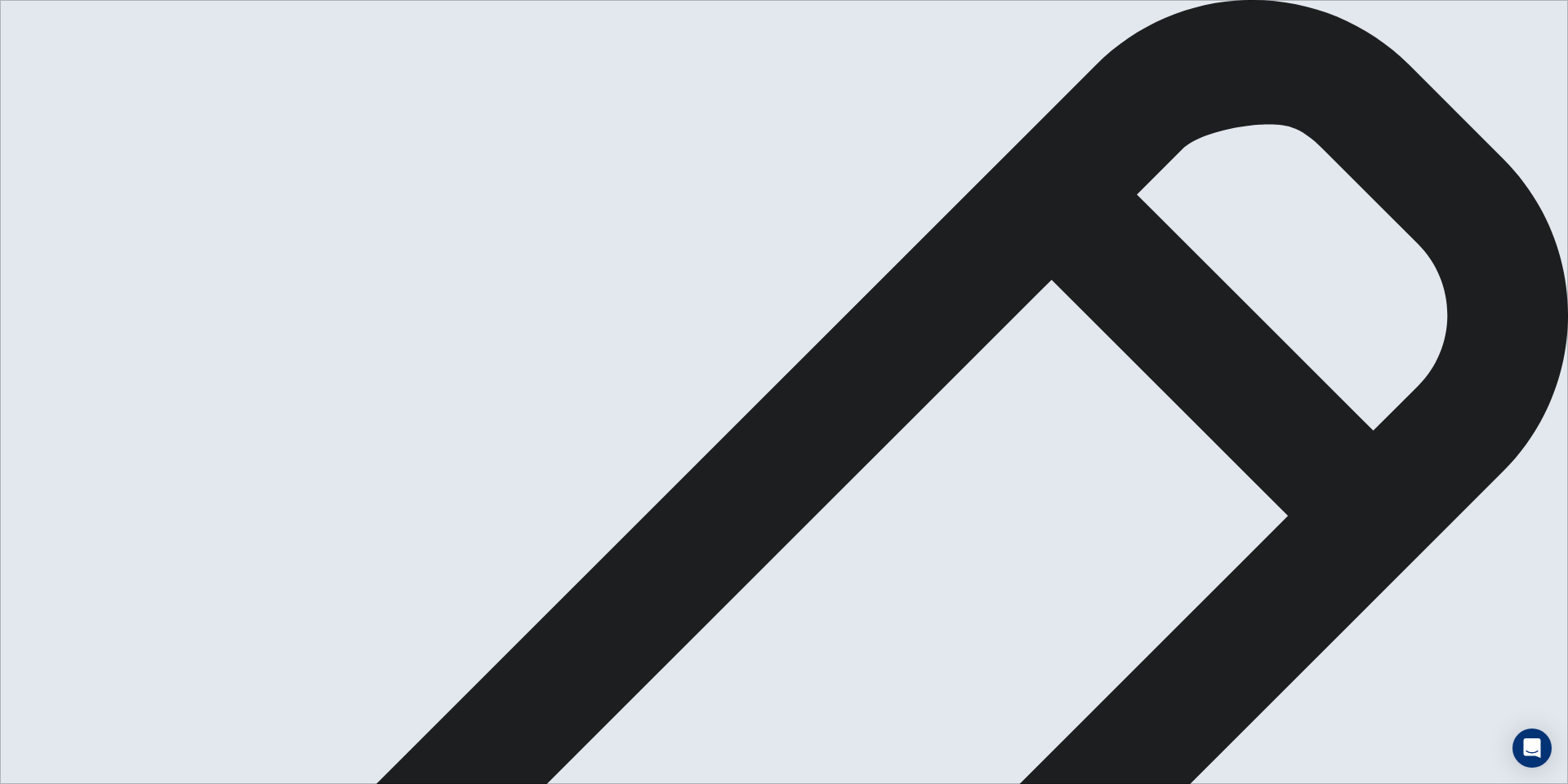
drag, startPoint x: 1040, startPoint y: 161, endPoint x: 1104, endPoint y: 164, distance: 64.1
drag, startPoint x: 1004, startPoint y: 161, endPoint x: 1082, endPoint y: 162, distance: 78.0
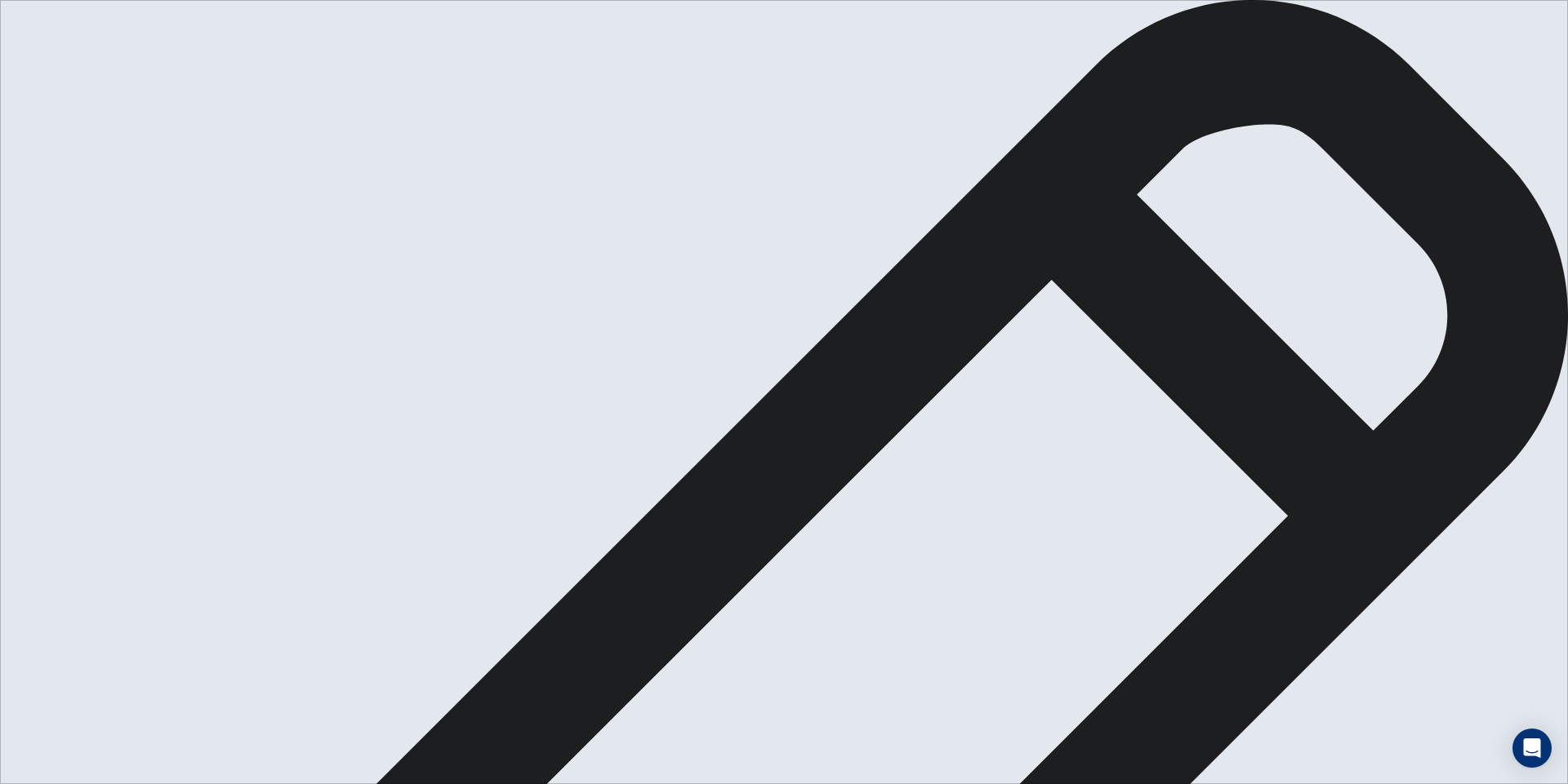
type textarea "**********"
